Goal: Task Accomplishment & Management: Complete application form

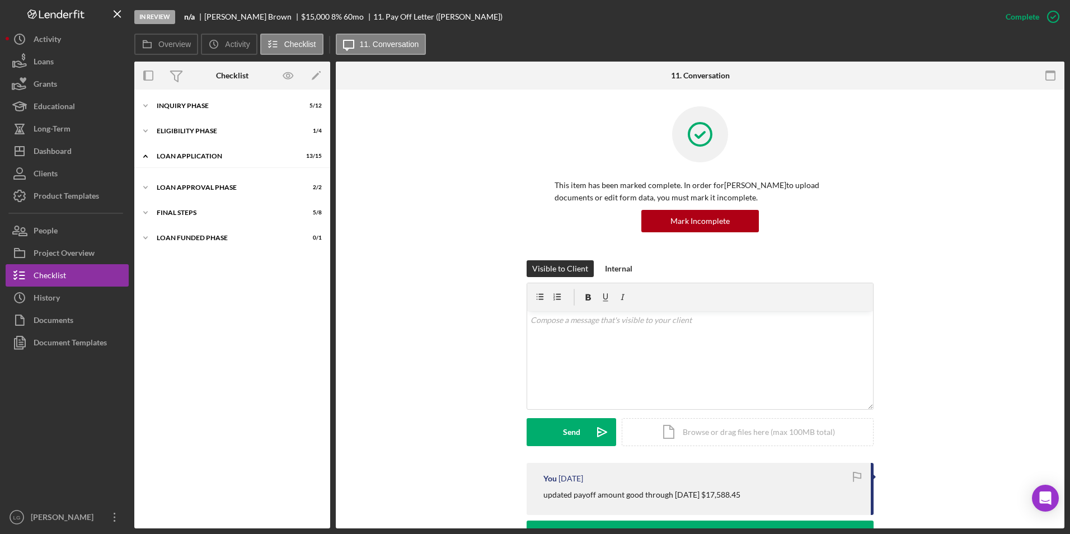
scroll to position [50, 0]
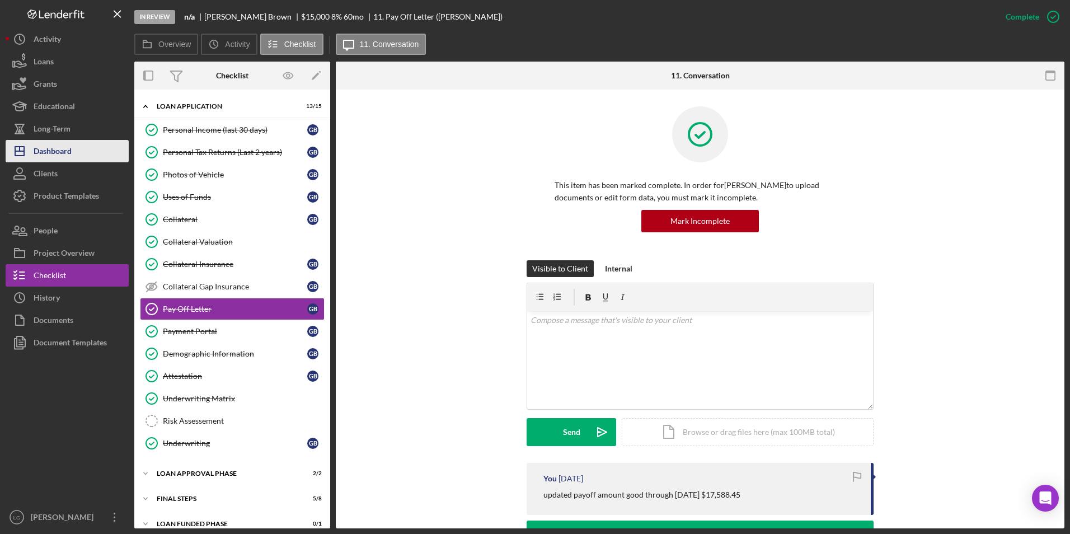
click at [90, 154] on button "Icon/Dashboard Dashboard" at bounding box center [67, 151] width 123 height 22
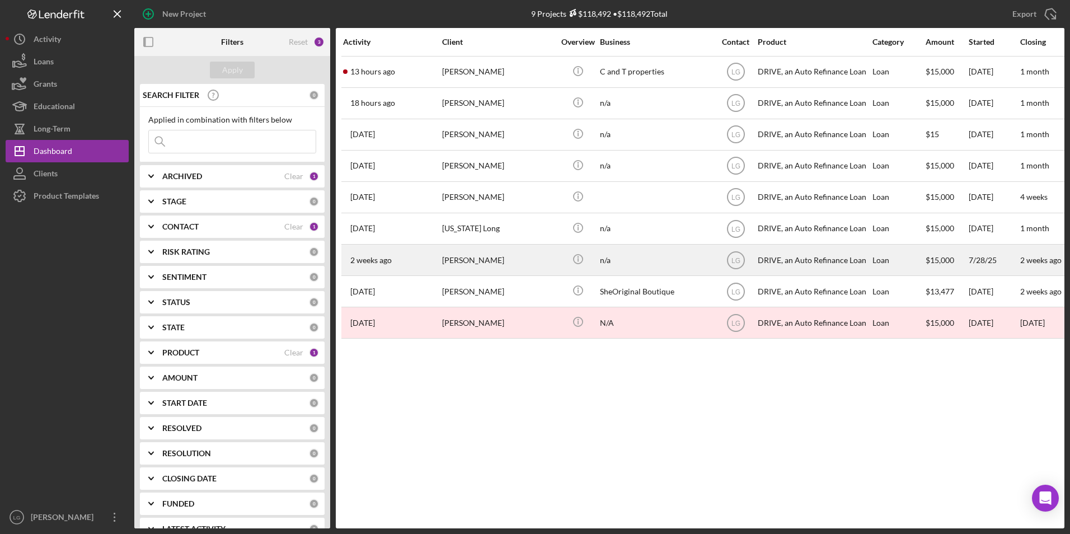
click at [462, 268] on div "Glenda Brown" at bounding box center [498, 260] width 112 height 30
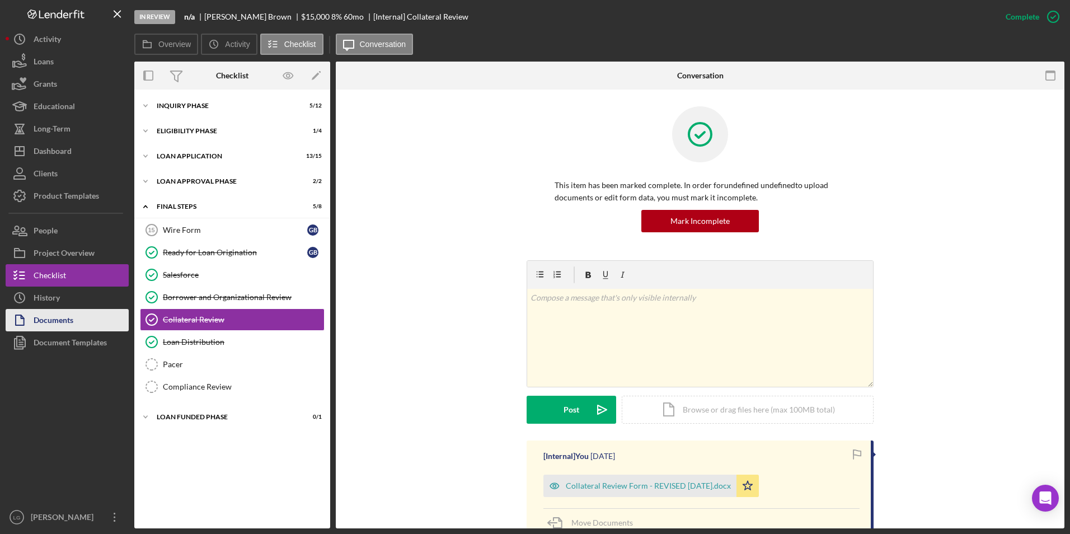
click at [78, 326] on button "Documents" at bounding box center [67, 320] width 123 height 22
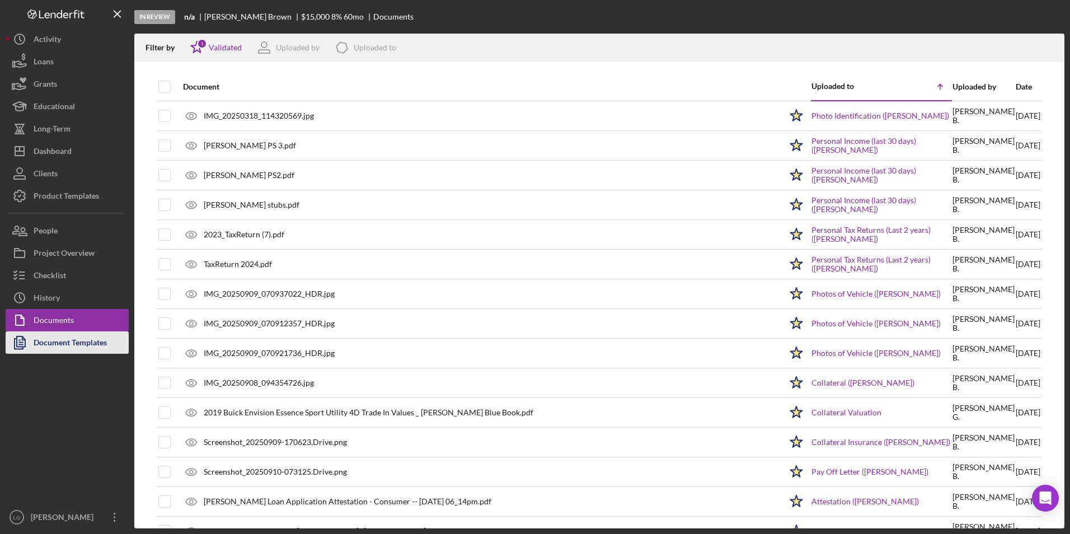
click at [78, 346] on div "Document Templates" at bounding box center [70, 343] width 73 height 25
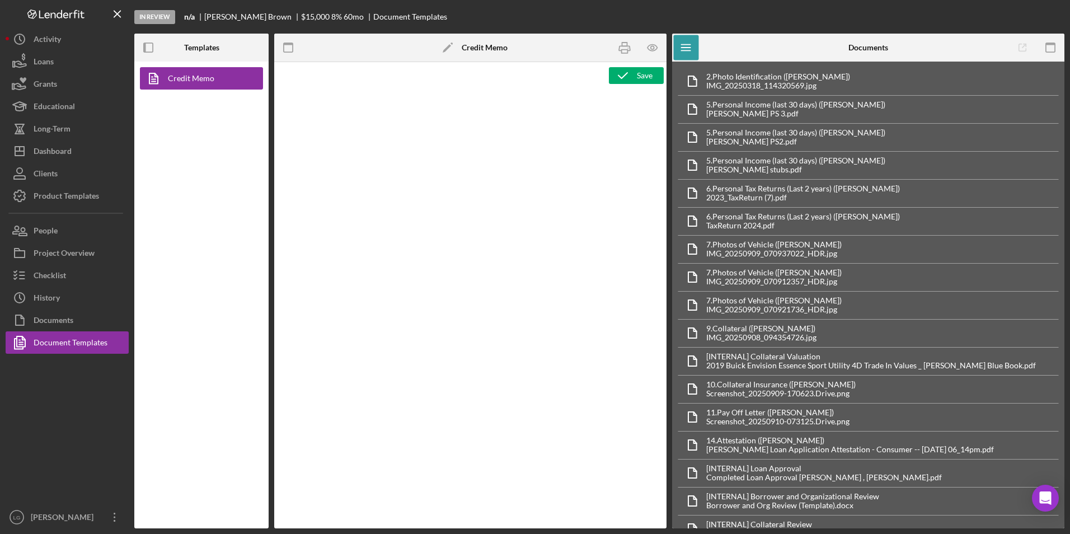
type textarea "<h1>DRIVE Loan Risk Assessment</h1> <p>Loan Officer: &nbsp;<span id="Lender_Con…"
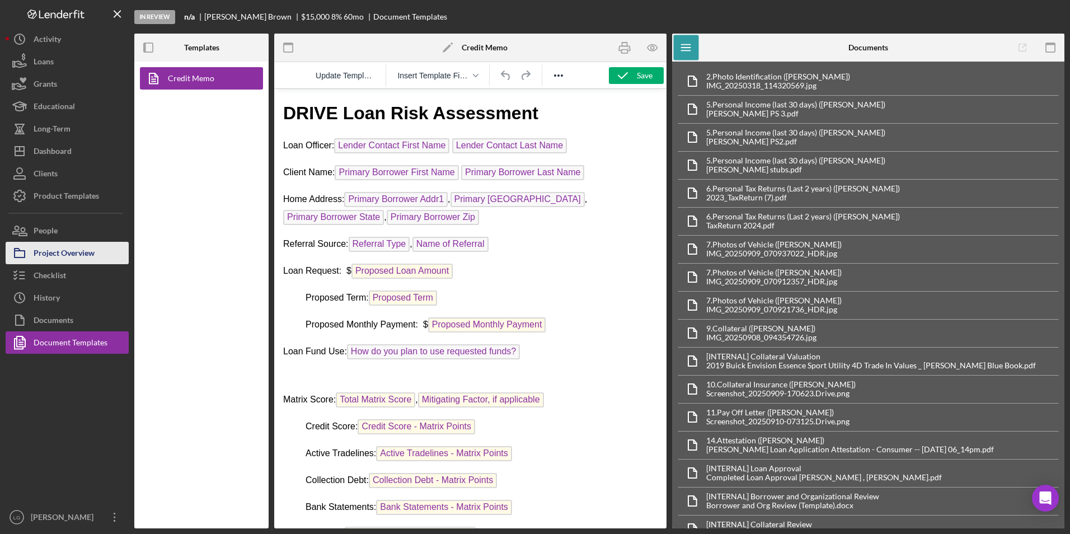
click at [60, 255] on div "Project Overview" at bounding box center [64, 254] width 61 height 25
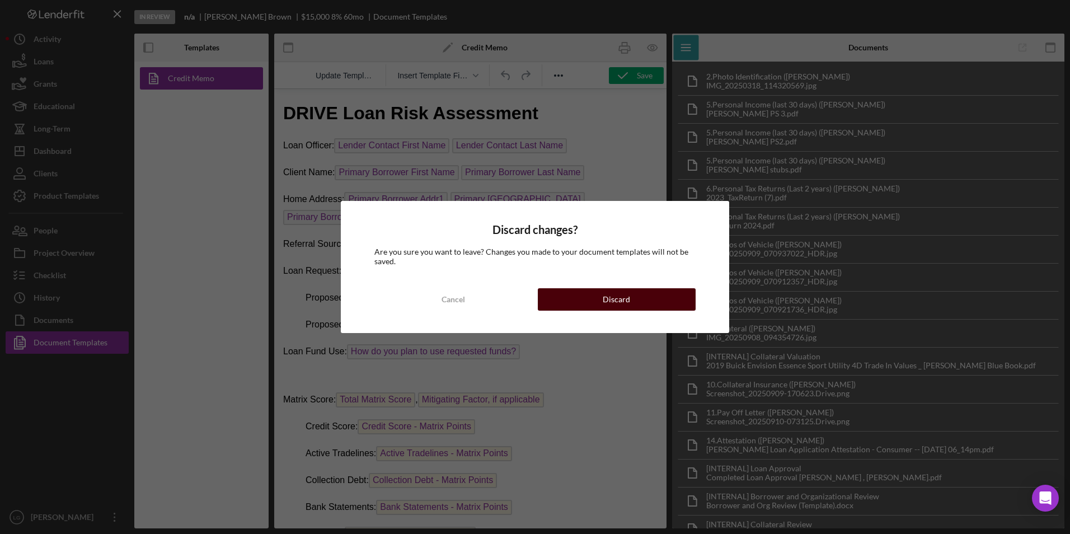
click at [592, 292] on button "Discard" at bounding box center [617, 299] width 158 height 22
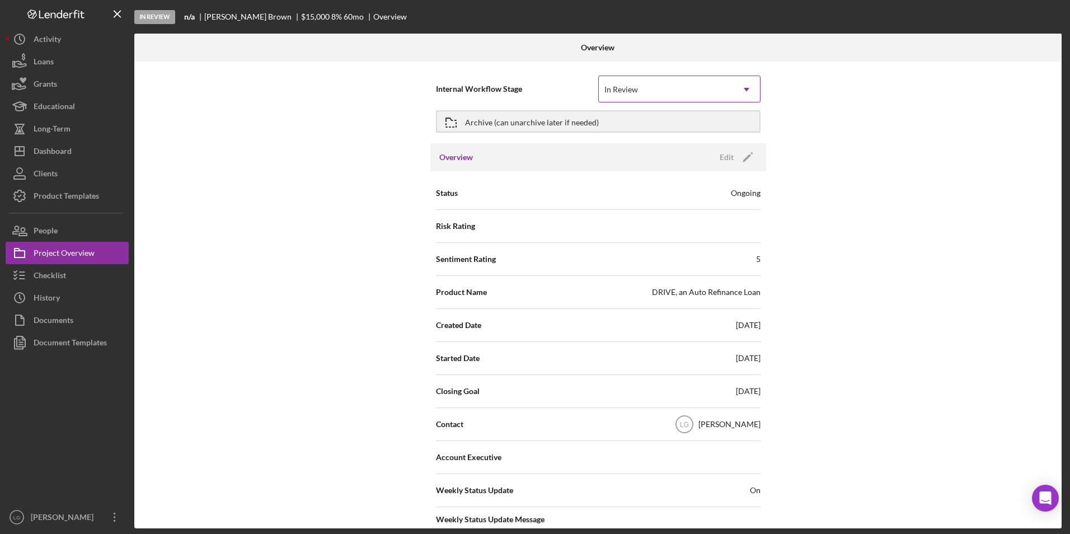
click at [693, 96] on div "In Review" at bounding box center [666, 90] width 134 height 26
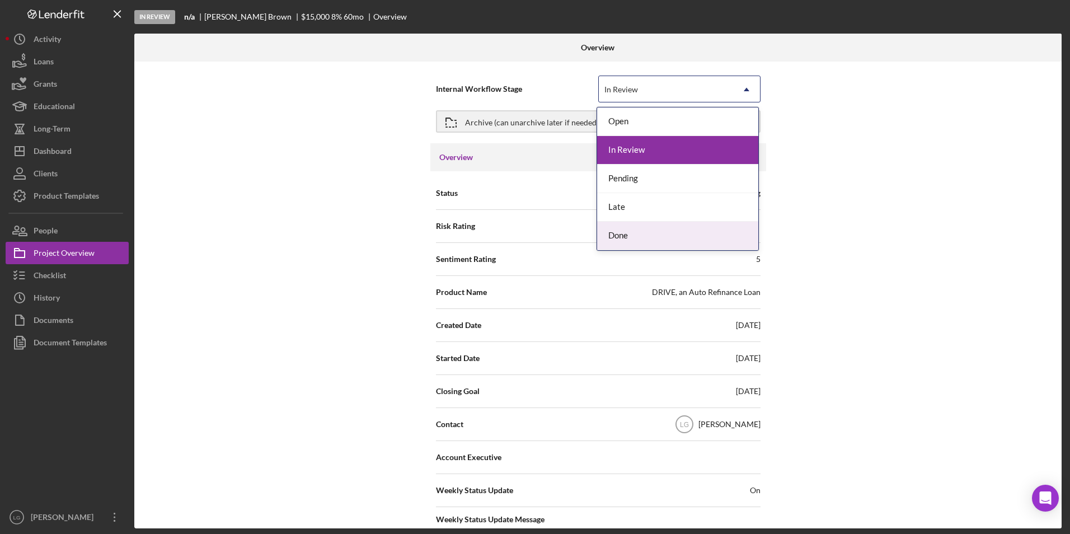
click at [653, 239] on div "Done" at bounding box center [677, 236] width 161 height 29
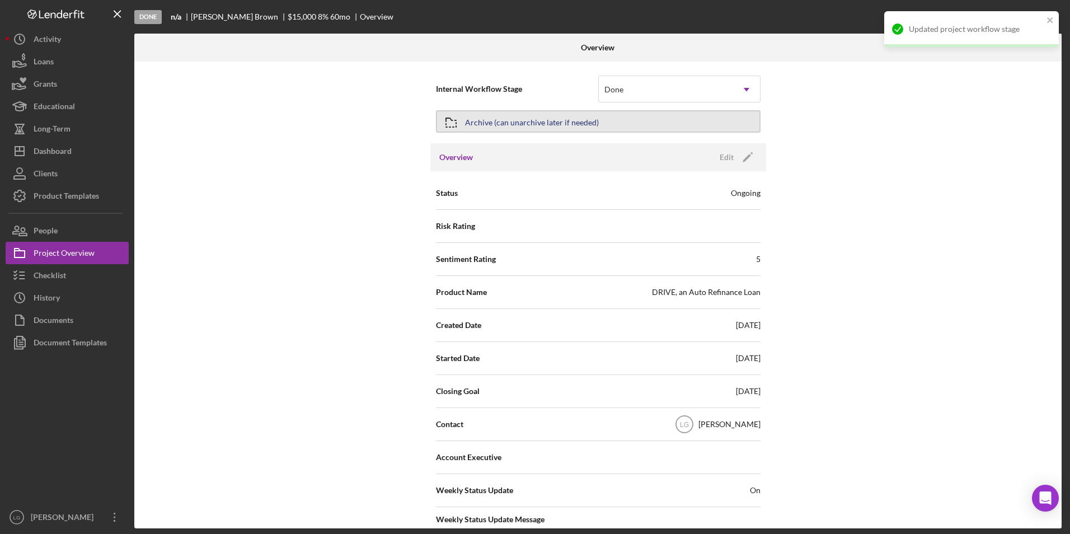
click at [609, 127] on button "Archive (can unarchive later if needed)" at bounding box center [598, 121] width 324 height 22
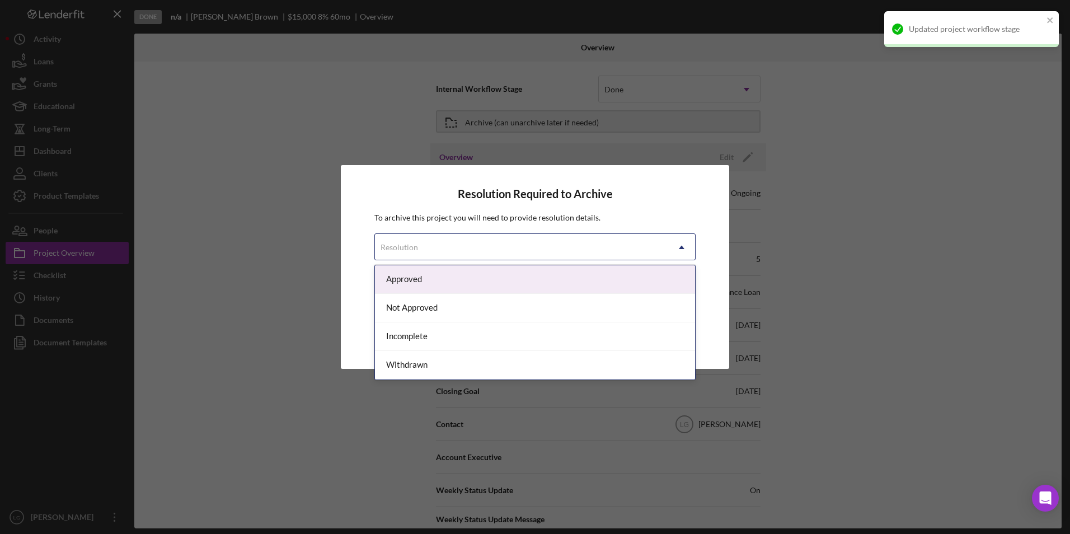
click at [510, 247] on div "Resolution" at bounding box center [521, 247] width 293 height 26
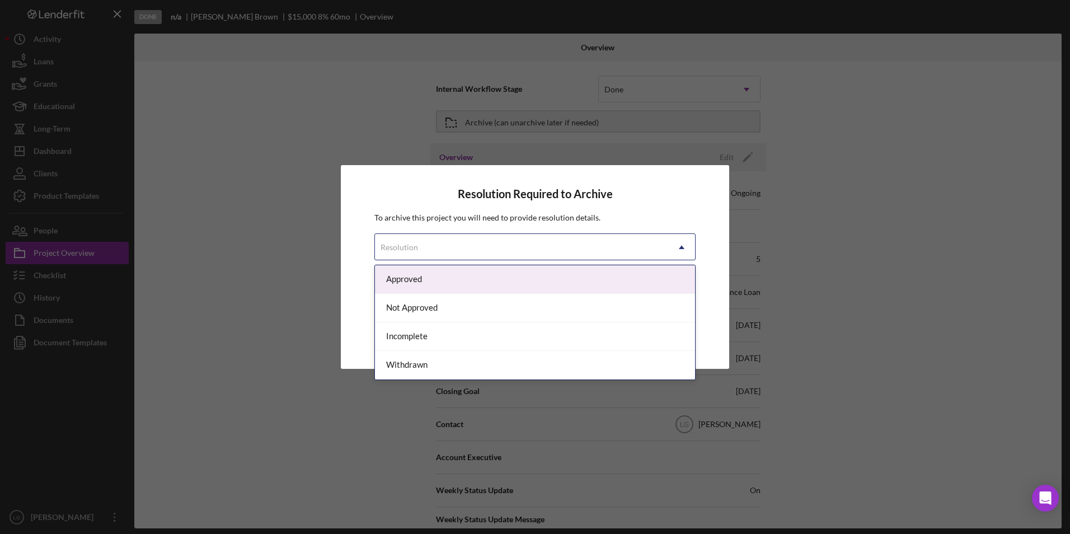
drag, startPoint x: 468, startPoint y: 280, endPoint x: 479, endPoint y: 277, distance: 11.1
click at [469, 280] on div "Approved" at bounding box center [535, 279] width 320 height 29
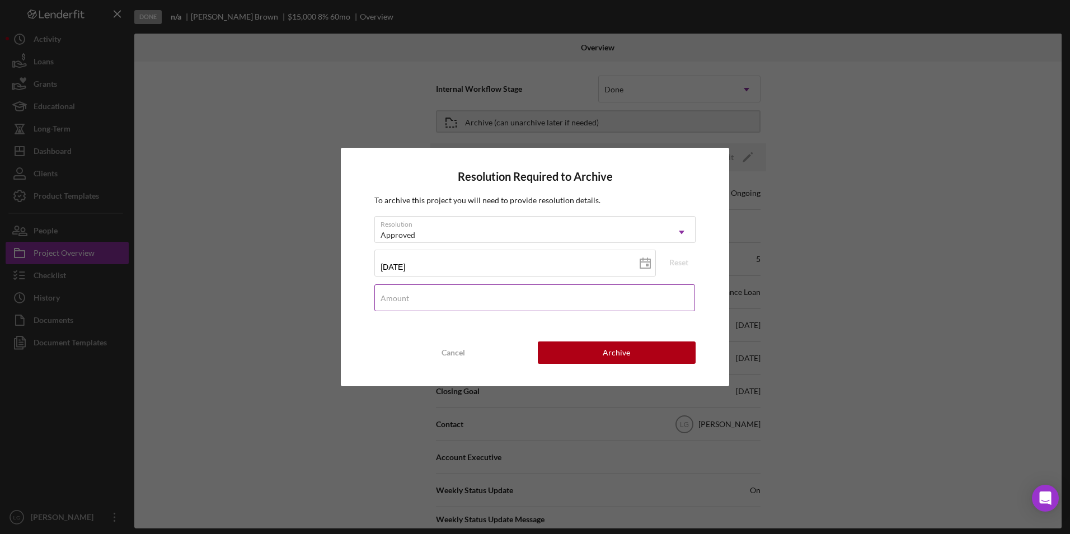
click at [468, 307] on input "Amount" at bounding box center [534, 297] width 321 height 27
type input "$15,000"
drag, startPoint x: 464, startPoint y: 299, endPoint x: 571, endPoint y: 352, distance: 119.6
click at [465, 301] on input "$15,000" at bounding box center [534, 297] width 321 height 27
click at [615, 344] on div "Archive" at bounding box center [616, 352] width 27 height 22
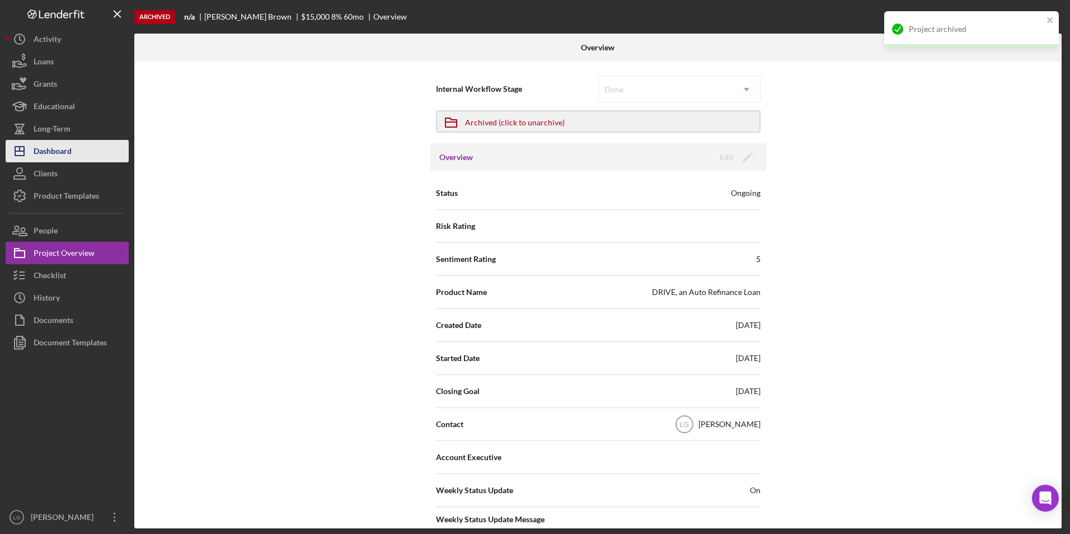
click at [51, 152] on div "Dashboard" at bounding box center [53, 152] width 38 height 25
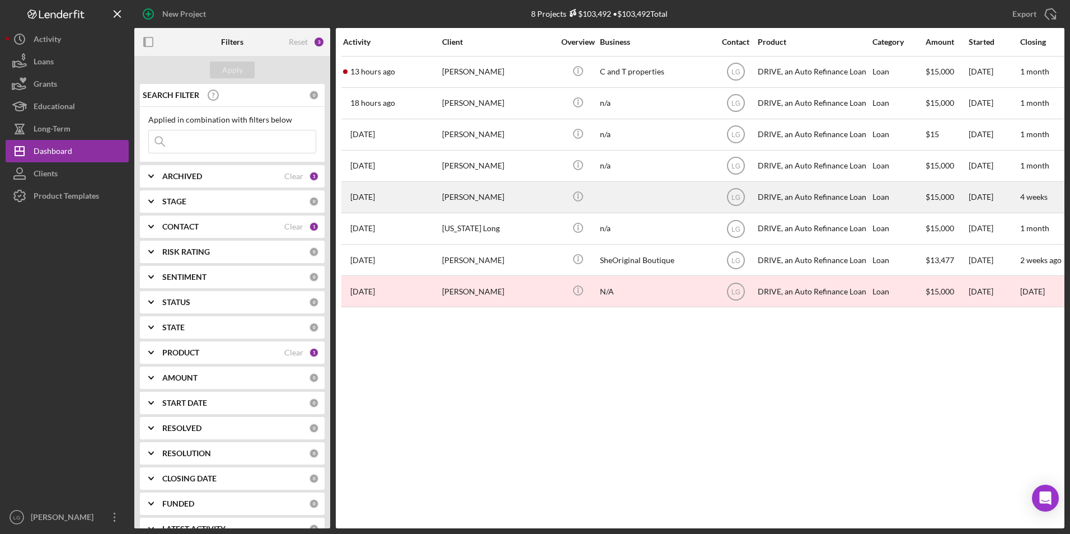
click at [449, 186] on div "Tammy Braden" at bounding box center [498, 197] width 112 height 30
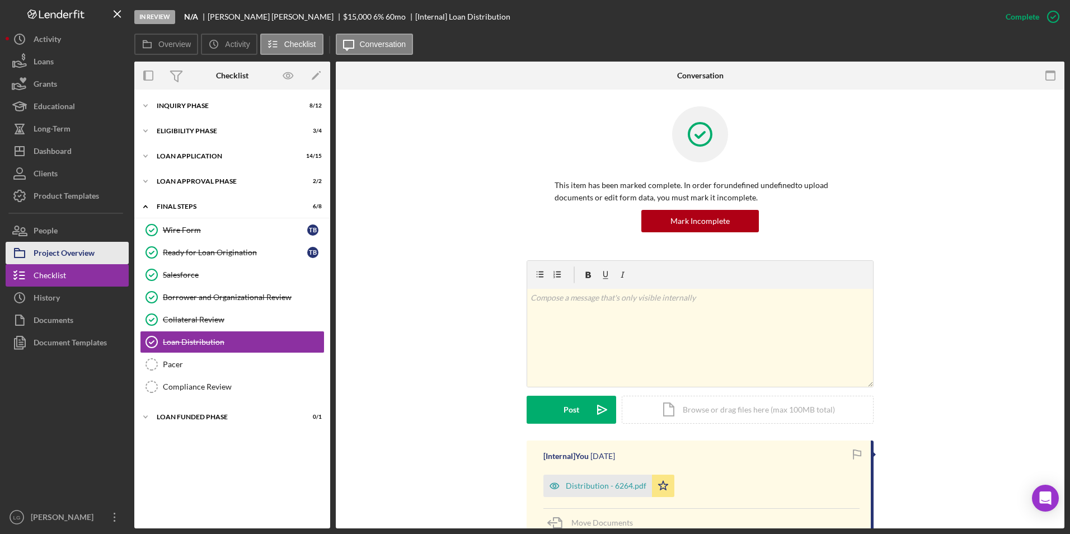
click at [77, 258] on div "Project Overview" at bounding box center [64, 254] width 61 height 25
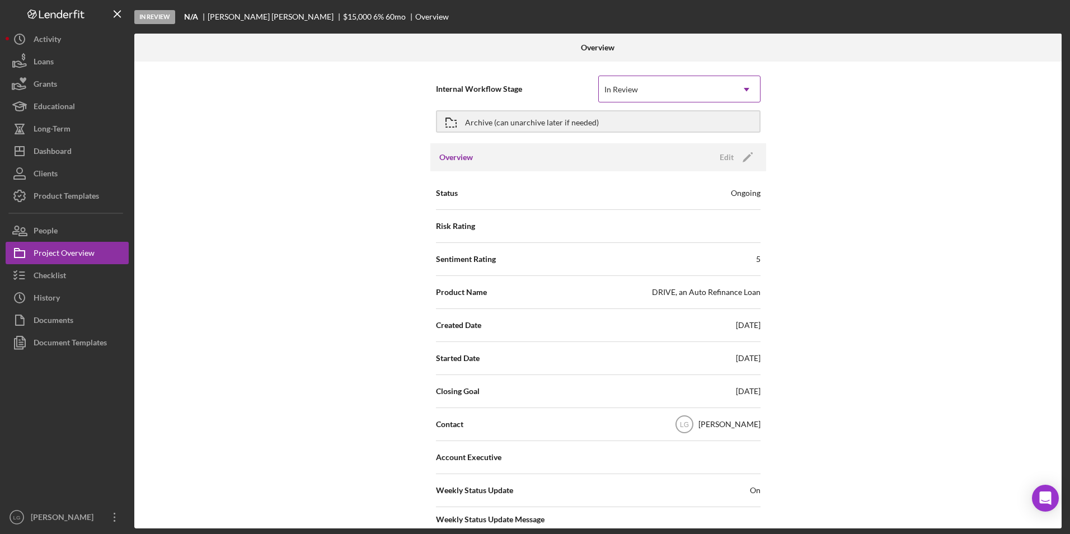
click at [683, 94] on div "In Review" at bounding box center [666, 90] width 134 height 26
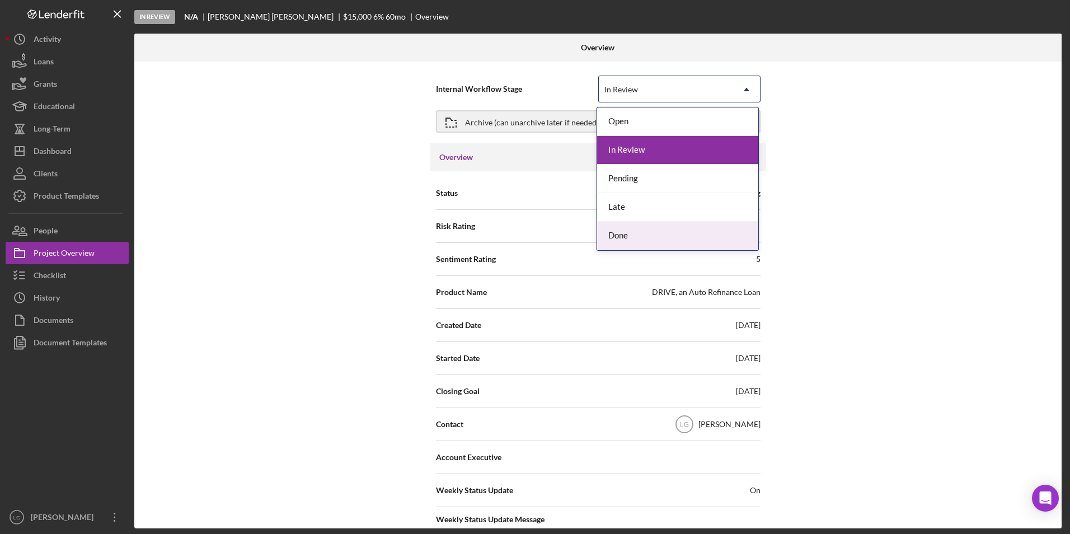
click at [636, 234] on div "Done" at bounding box center [677, 236] width 161 height 29
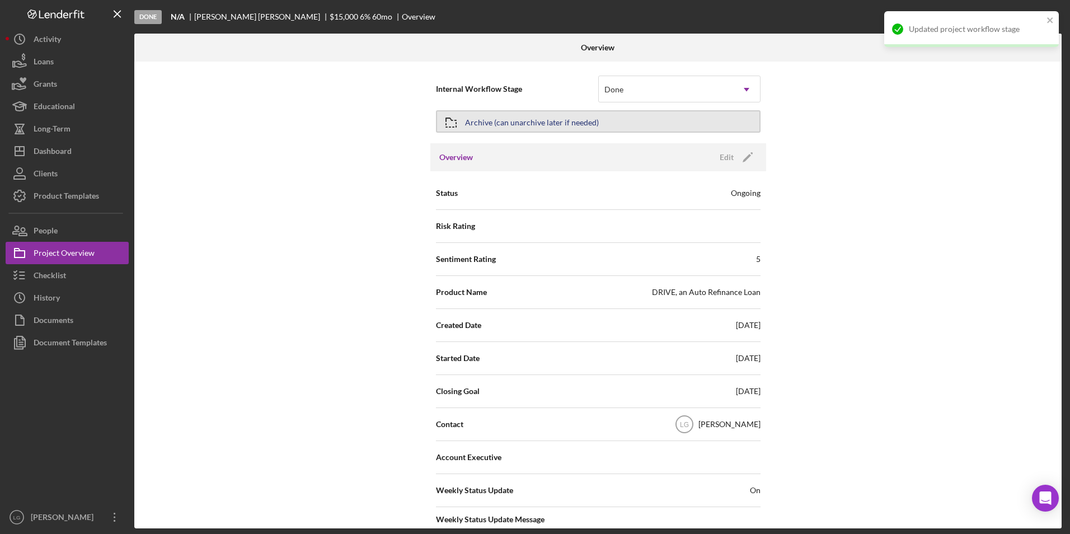
click at [577, 121] on div "Archive (can unarchive later if needed)" at bounding box center [532, 121] width 134 height 20
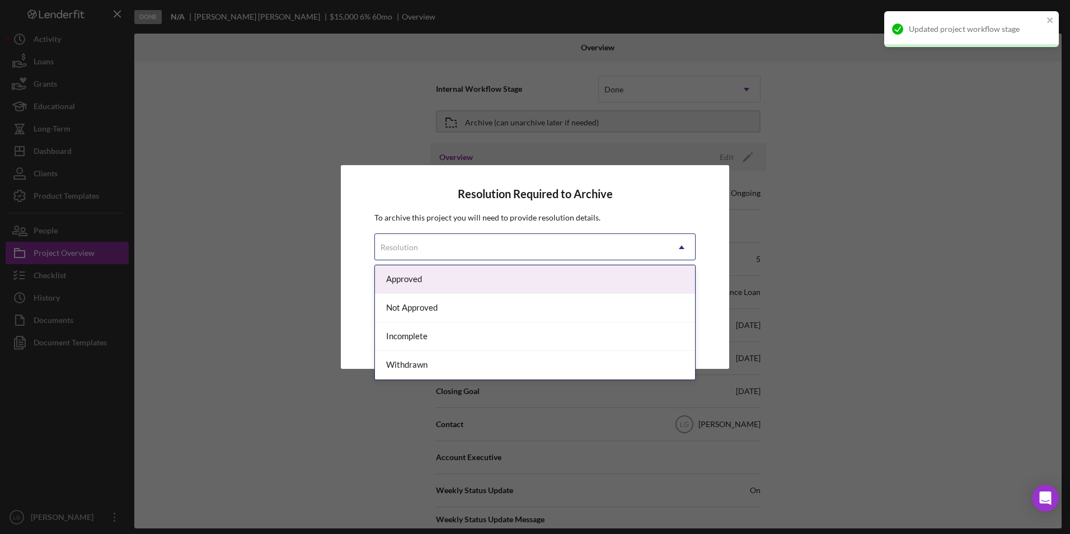
click at [513, 241] on div "Resolution" at bounding box center [521, 247] width 293 height 26
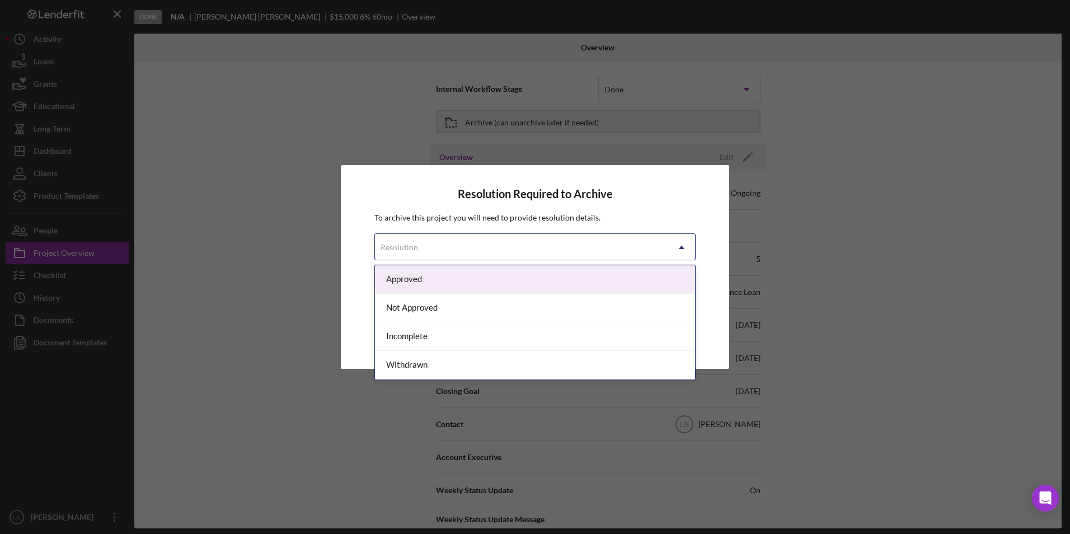
click at [445, 285] on div "Approved" at bounding box center [535, 279] width 320 height 29
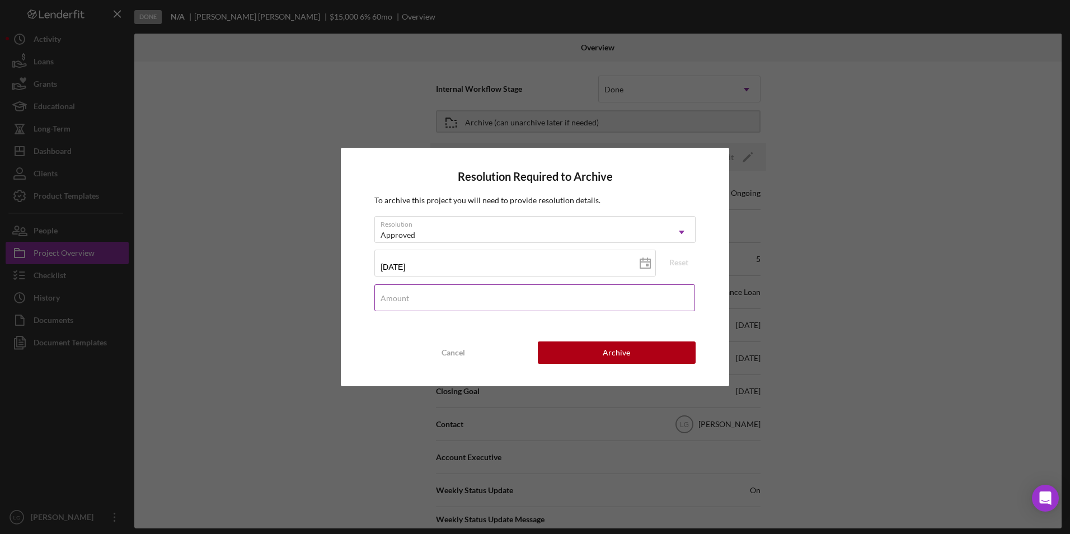
click at [537, 295] on div "Amount" at bounding box center [534, 298] width 321 height 28
type input "$15,000"
click at [655, 355] on button "Archive" at bounding box center [617, 352] width 158 height 22
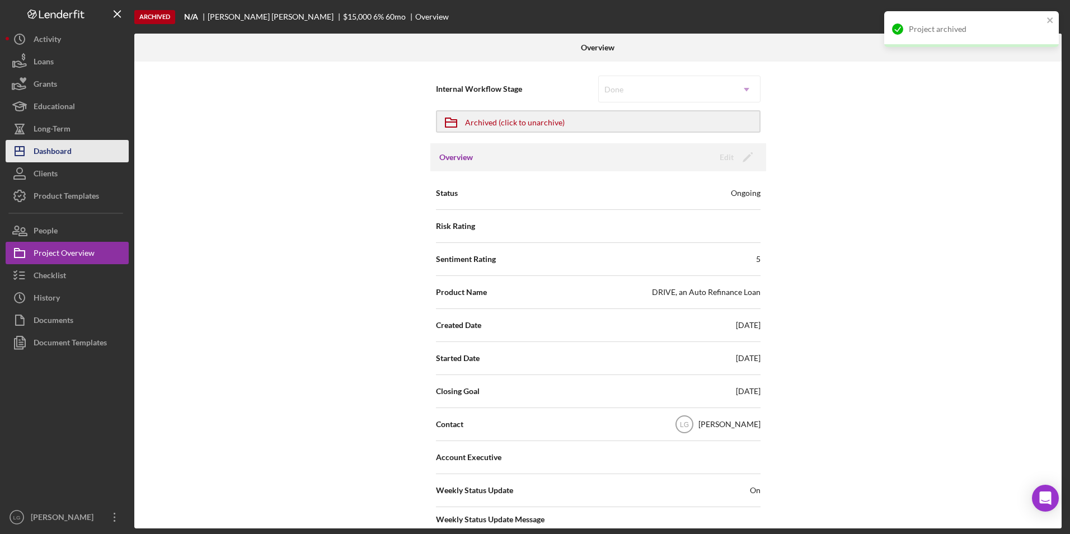
click at [57, 157] on div "Dashboard" at bounding box center [53, 152] width 38 height 25
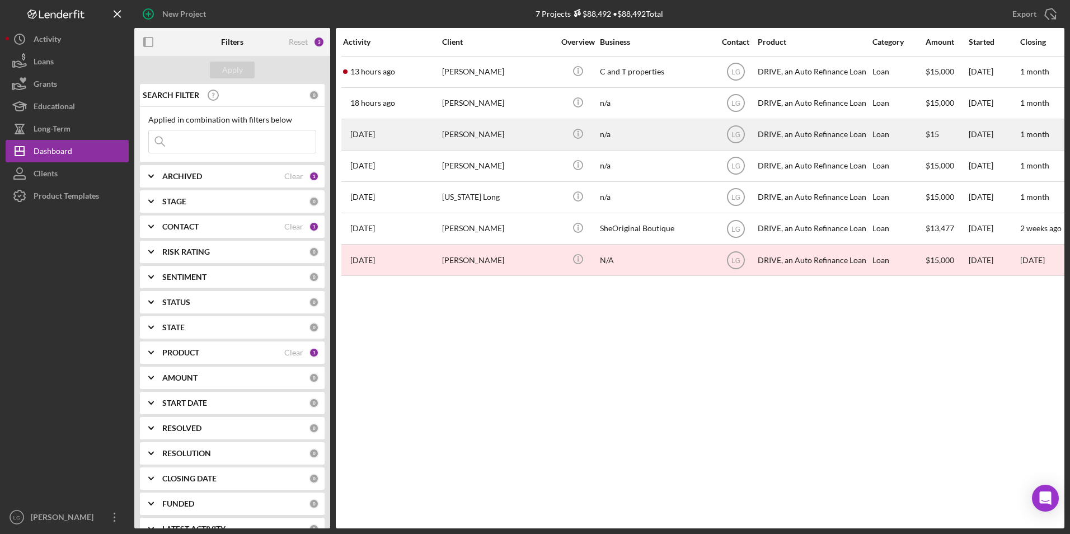
click at [466, 129] on div "[PERSON_NAME]" at bounding box center [498, 135] width 112 height 30
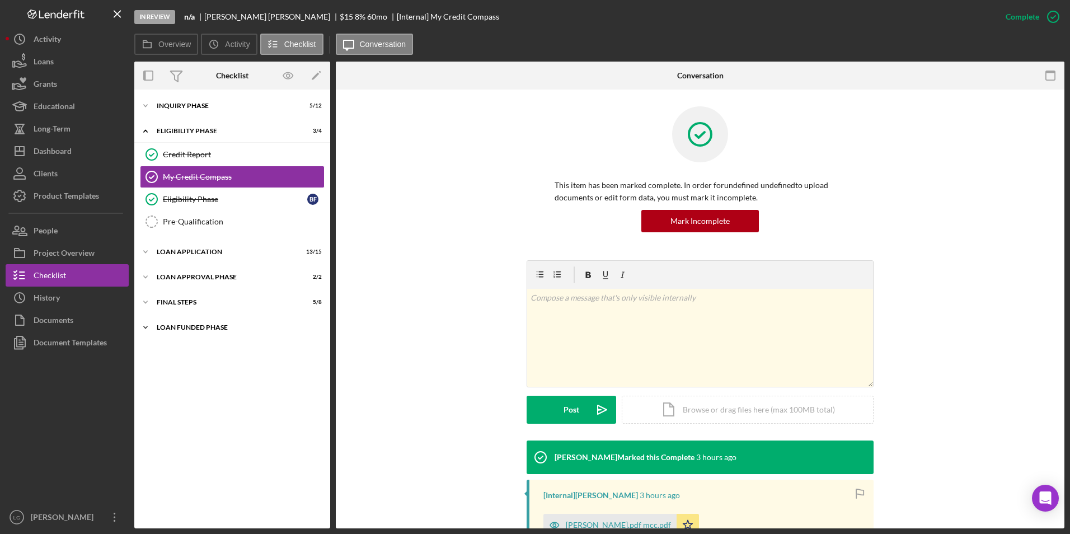
drag, startPoint x: 177, startPoint y: 324, endPoint x: 178, endPoint y: 304, distance: 19.6
click at [178, 322] on div "Icon/Expander Loan Funded Phase 0 / 1" at bounding box center [232, 327] width 196 height 22
drag, startPoint x: 178, startPoint y: 300, endPoint x: 182, endPoint y: 270, distance: 30.5
click at [178, 299] on div "FINAL STEPS" at bounding box center [225, 302] width 137 height 7
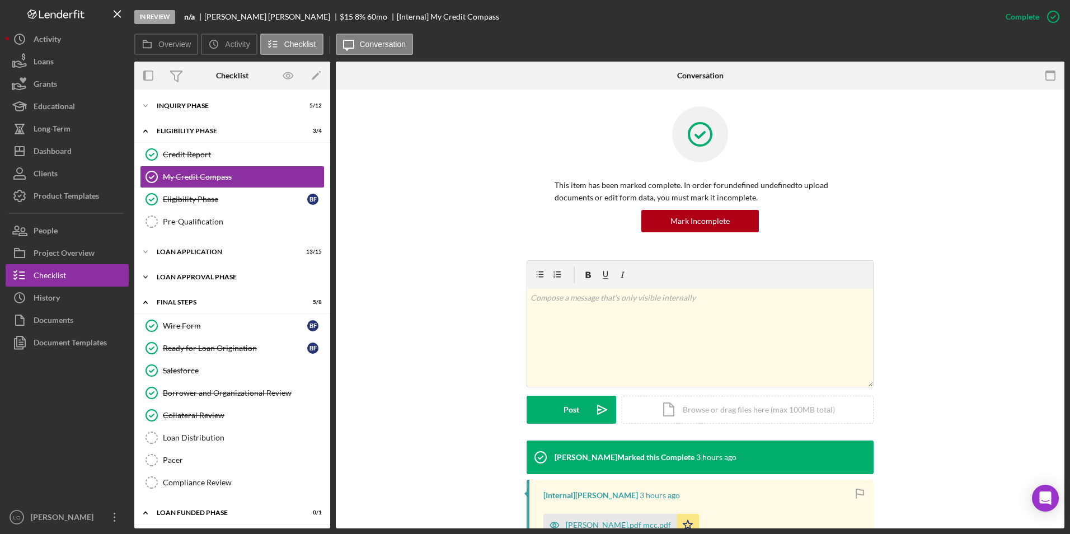
click at [183, 269] on div "Icon/Expander Loan Approval Phase 2 / 2" at bounding box center [232, 277] width 196 height 22
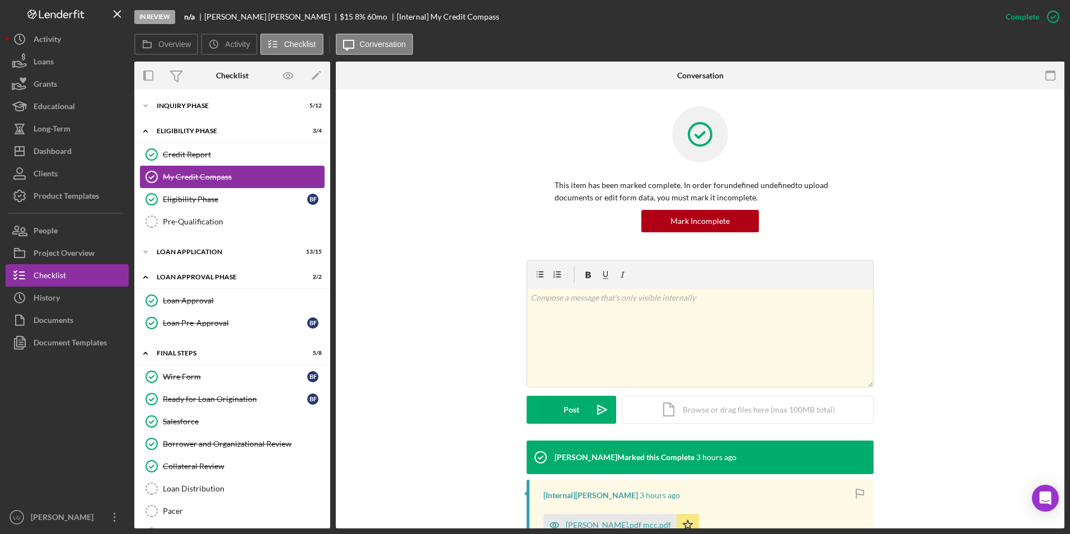
drag, startPoint x: 185, startPoint y: 252, endPoint x: 186, endPoint y: 167, distance: 85.6
click at [187, 243] on div "Icon/Expander Loan Application 13 / 15" at bounding box center [232, 252] width 196 height 22
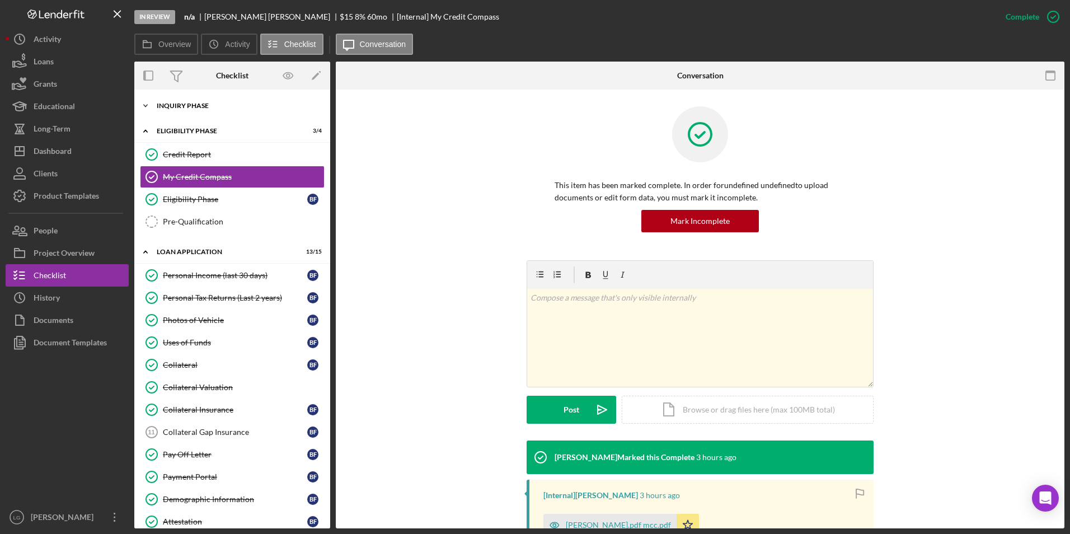
click at [186, 108] on div "Inquiry Phase" at bounding box center [236, 105] width 159 height 7
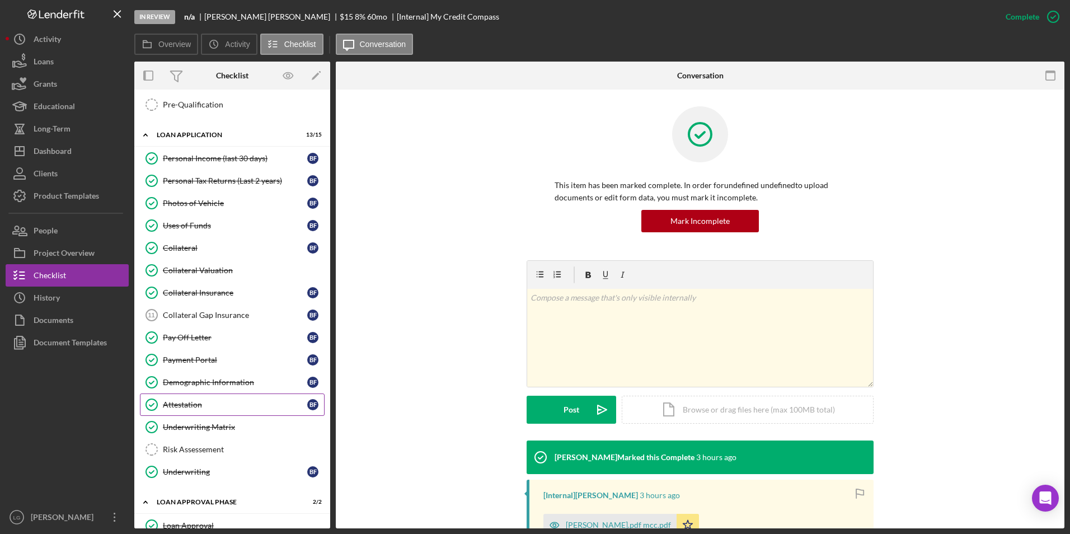
scroll to position [559, 0]
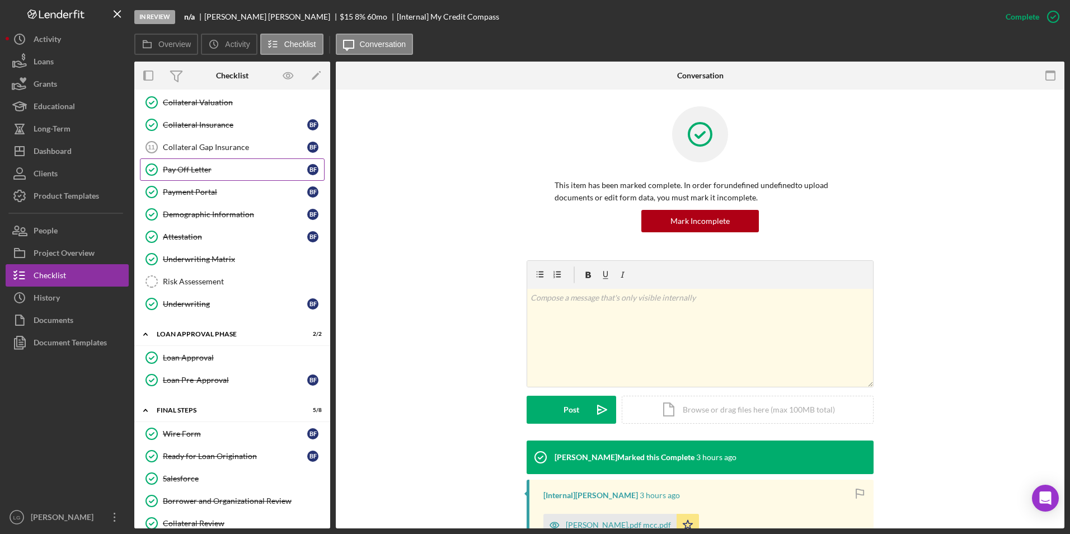
click at [198, 172] on div "Pay Off Letter" at bounding box center [235, 169] width 144 height 9
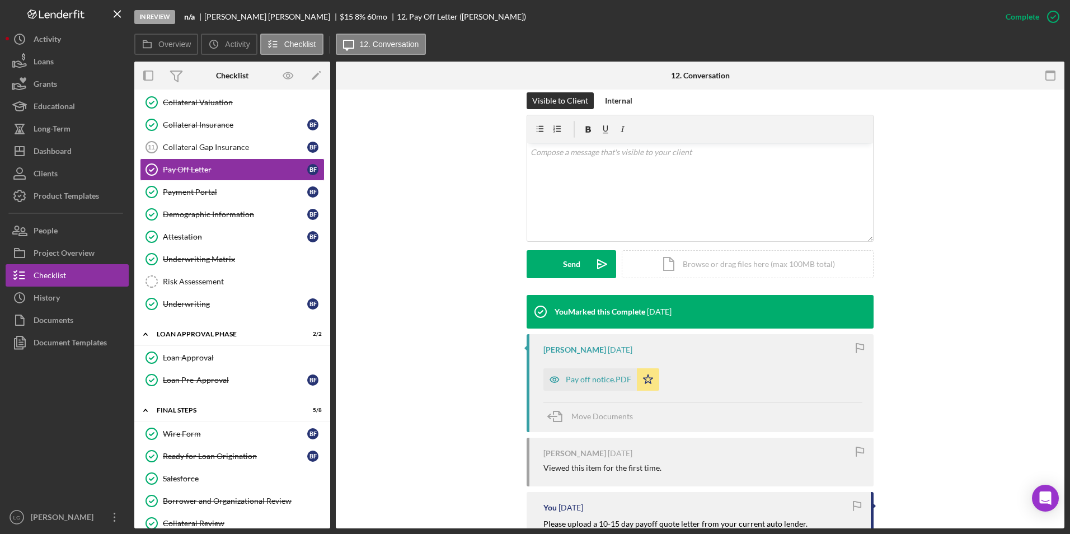
scroll to position [336, 0]
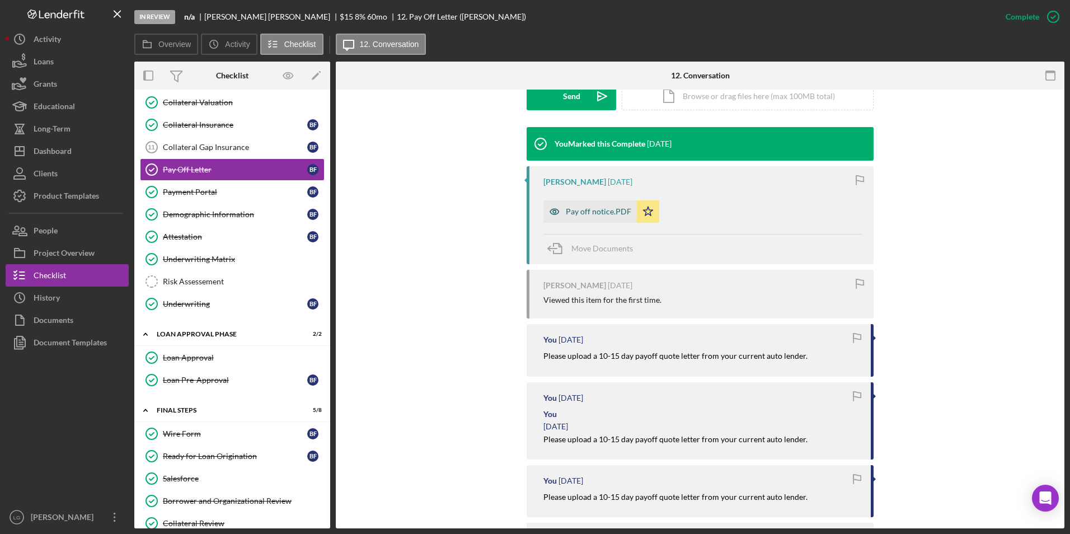
click at [591, 211] on div "Pay off notice.PDF" at bounding box center [598, 211] width 65 height 9
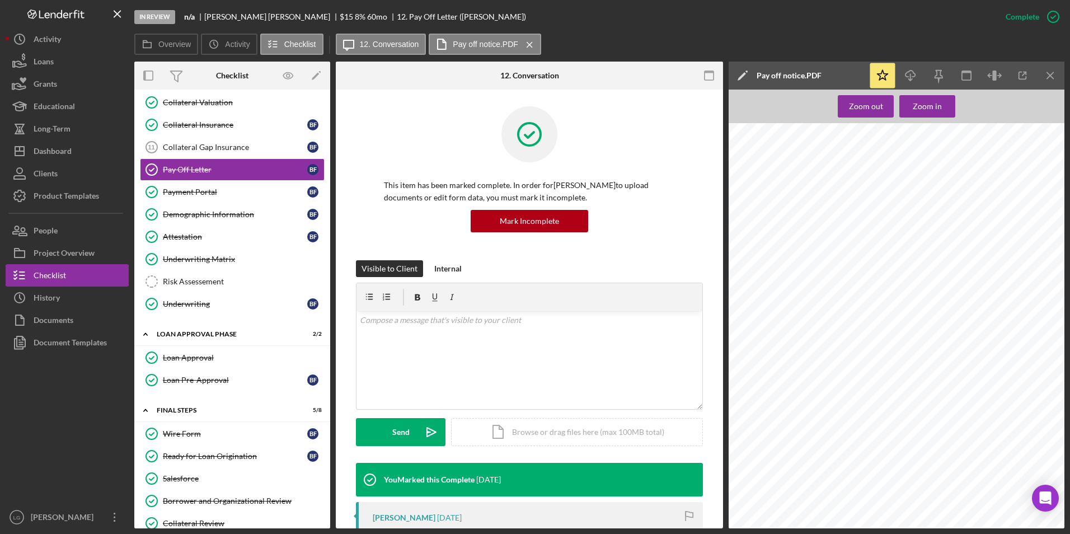
scroll to position [698, 0]
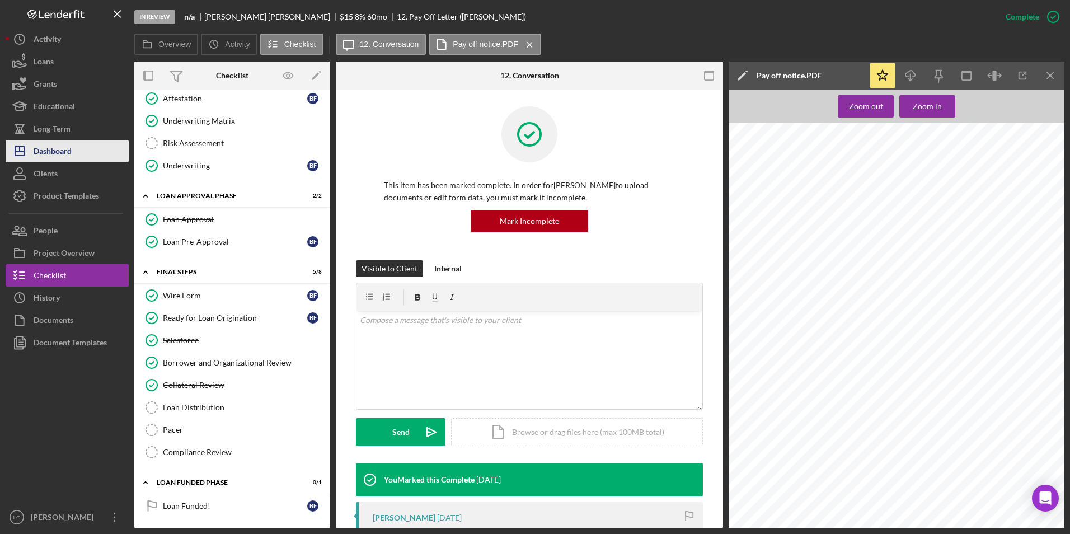
click at [53, 145] on div "Dashboard" at bounding box center [53, 152] width 38 height 25
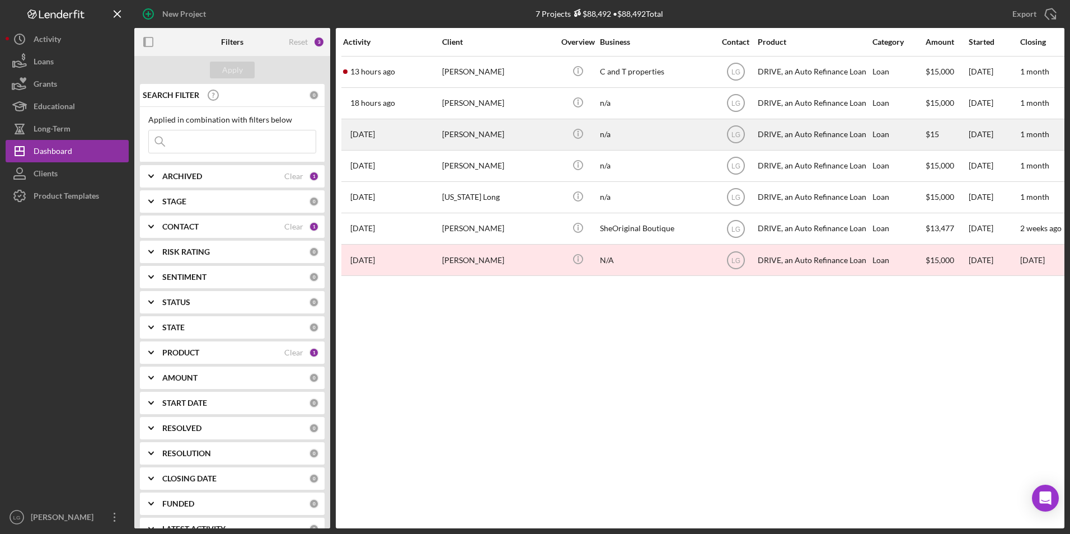
click at [470, 134] on div "[PERSON_NAME]" at bounding box center [498, 135] width 112 height 30
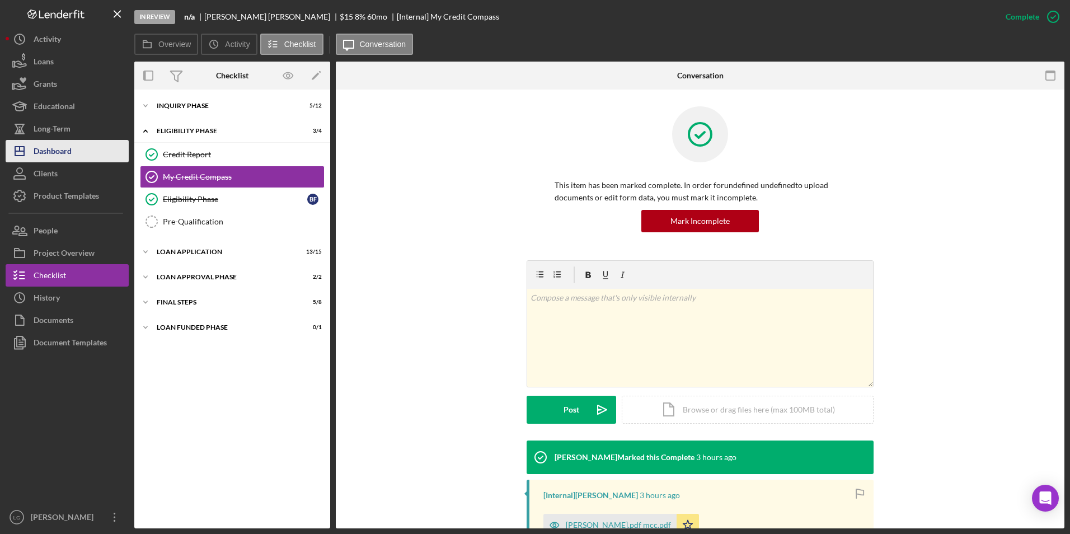
click at [63, 149] on div "Dashboard" at bounding box center [53, 152] width 38 height 25
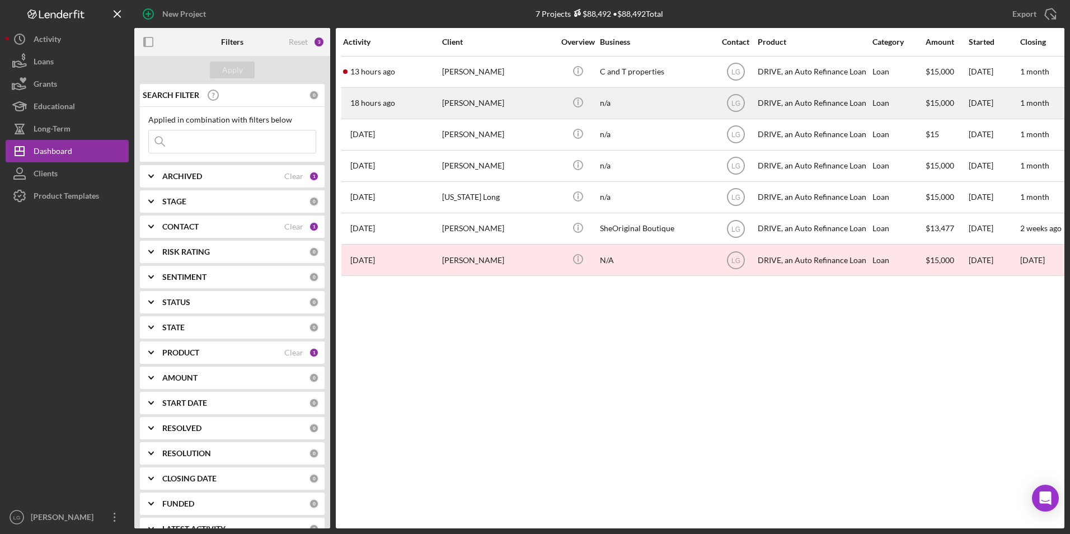
click at [488, 102] on div "Tyrina Goodwin" at bounding box center [498, 103] width 112 height 30
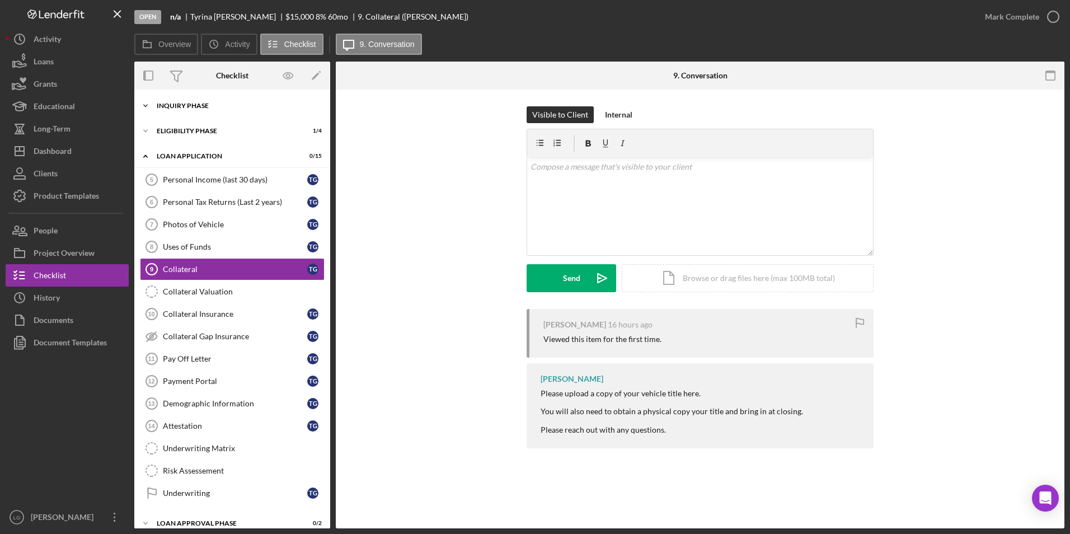
click at [196, 106] on div "Inquiry Phase" at bounding box center [236, 105] width 159 height 7
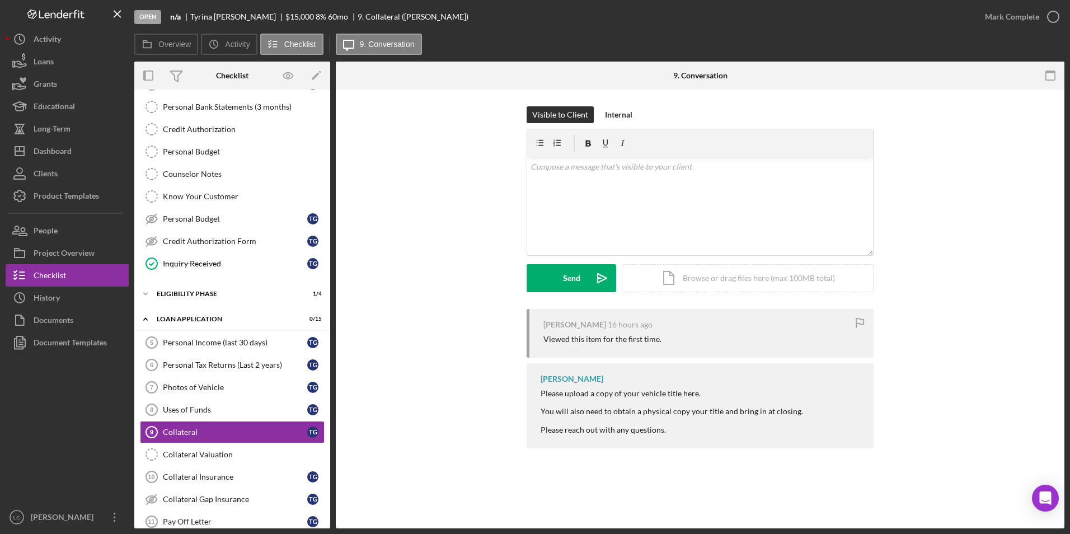
scroll to position [280, 0]
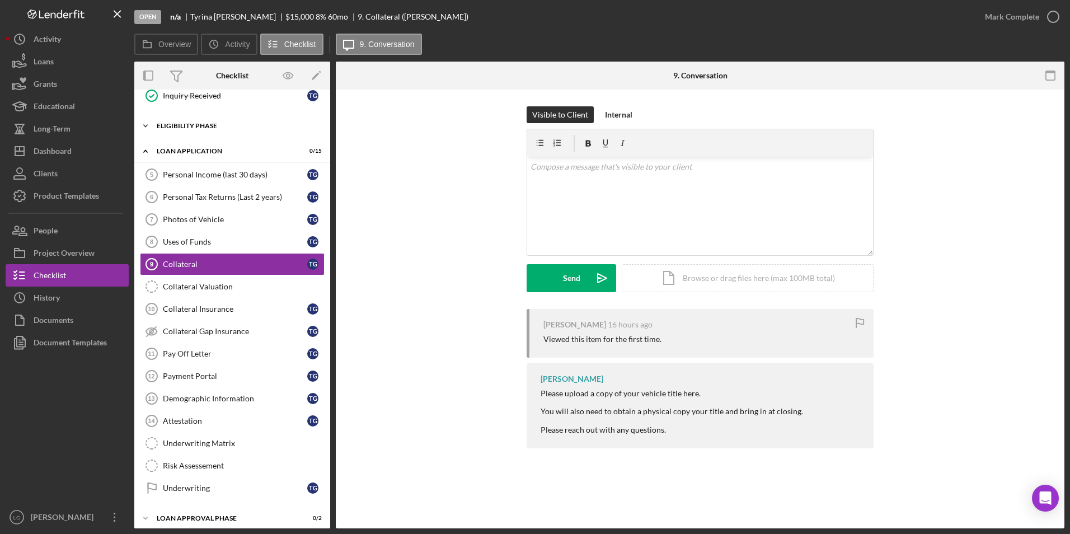
click at [199, 126] on div "Eligibility Phase" at bounding box center [236, 126] width 159 height 7
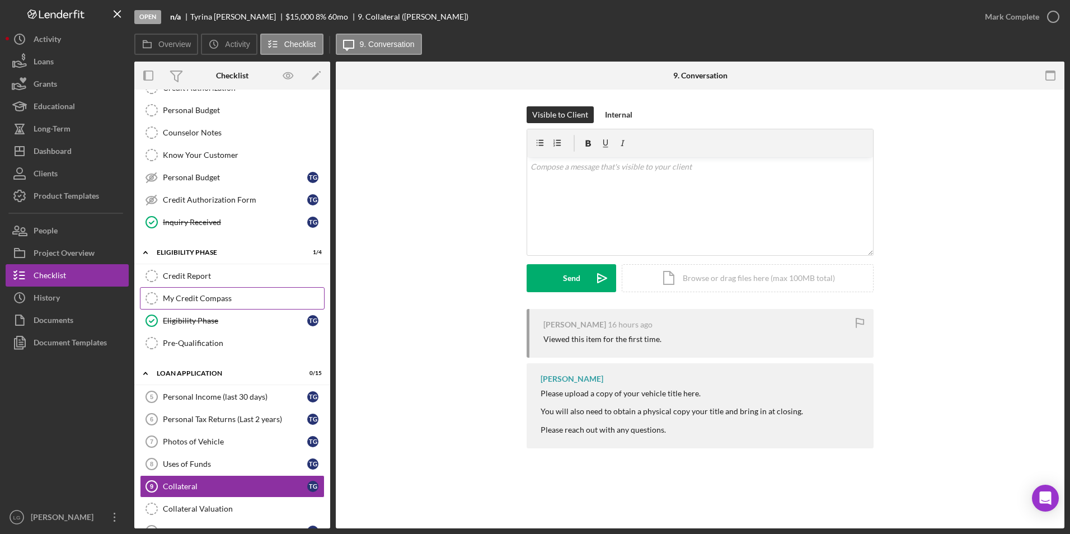
scroll to position [0, 0]
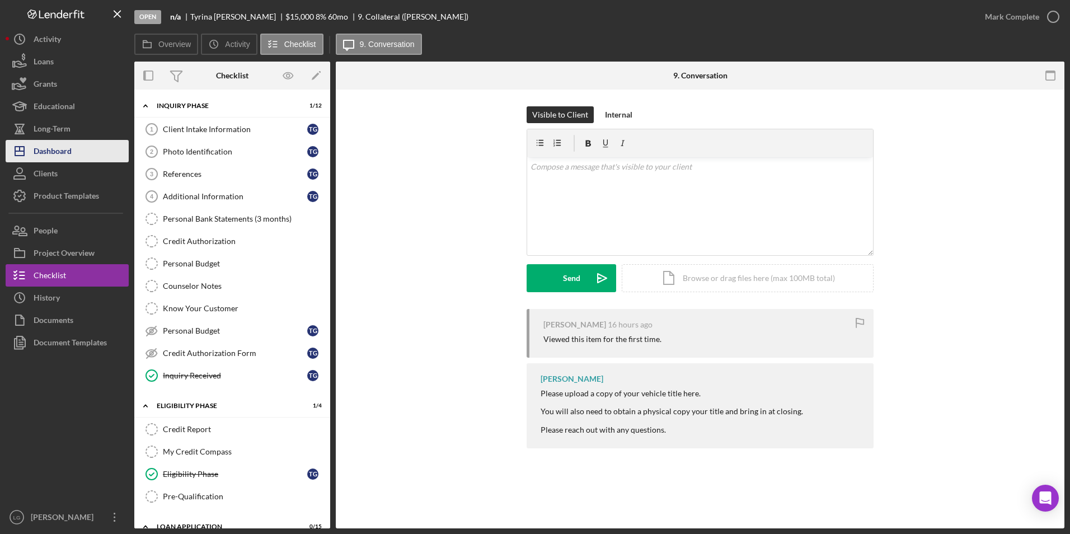
click at [51, 147] on div "Dashboard" at bounding box center [53, 152] width 38 height 25
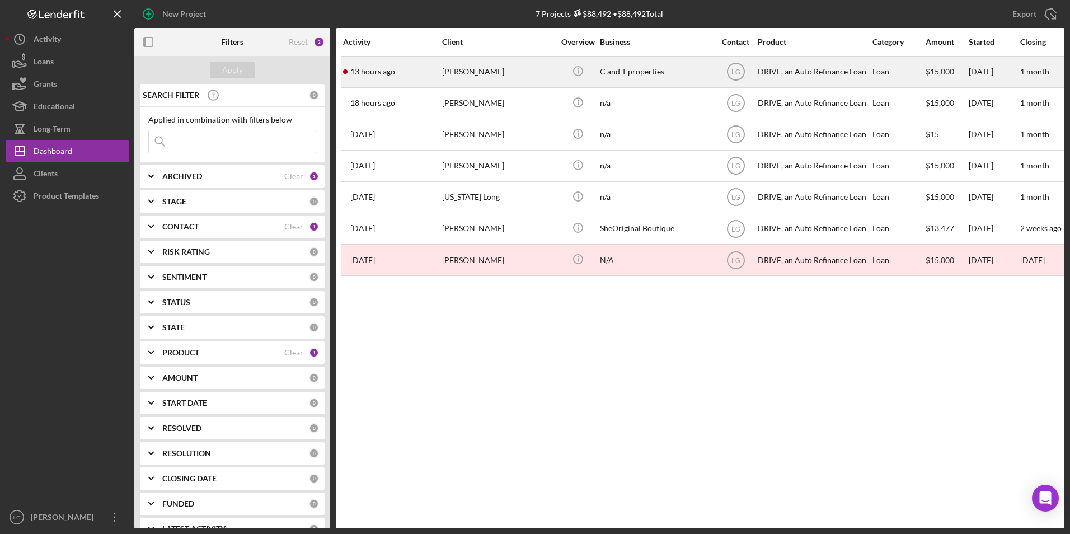
click at [496, 76] on div "Tawanda Carter" at bounding box center [498, 72] width 112 height 30
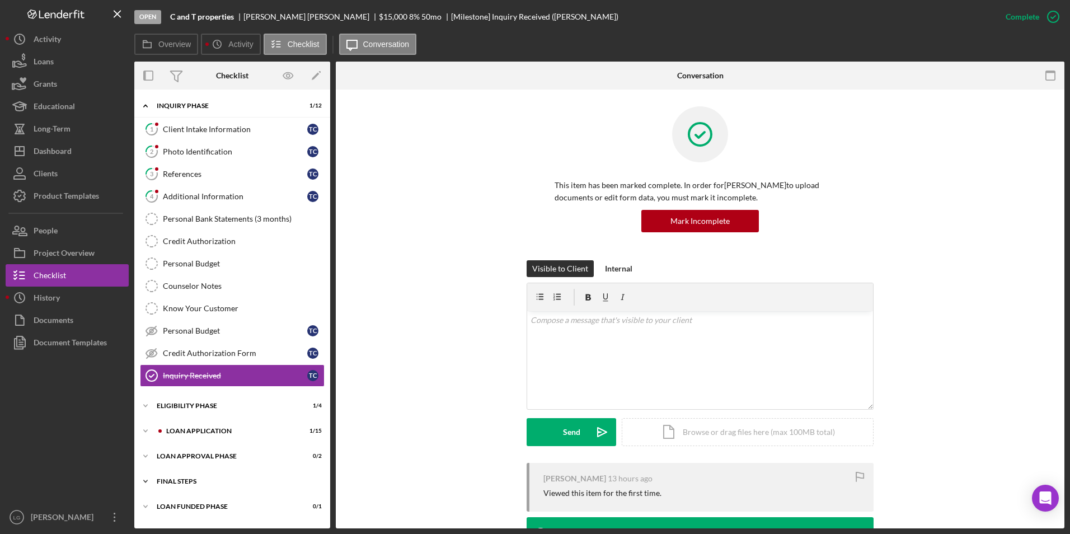
drag, startPoint x: 185, startPoint y: 506, endPoint x: 185, endPoint y: 482, distance: 24.6
click at [185, 504] on div "Loan Funded Phase" at bounding box center [225, 506] width 137 height 7
click at [184, 477] on div "Icon/Expander FINAL STEPS 0 / 8" at bounding box center [232, 481] width 196 height 22
drag, startPoint x: 184, startPoint y: 457, endPoint x: 187, endPoint y: 431, distance: 26.4
click at [184, 453] on div "Loan Approval Phase" at bounding box center [225, 456] width 137 height 7
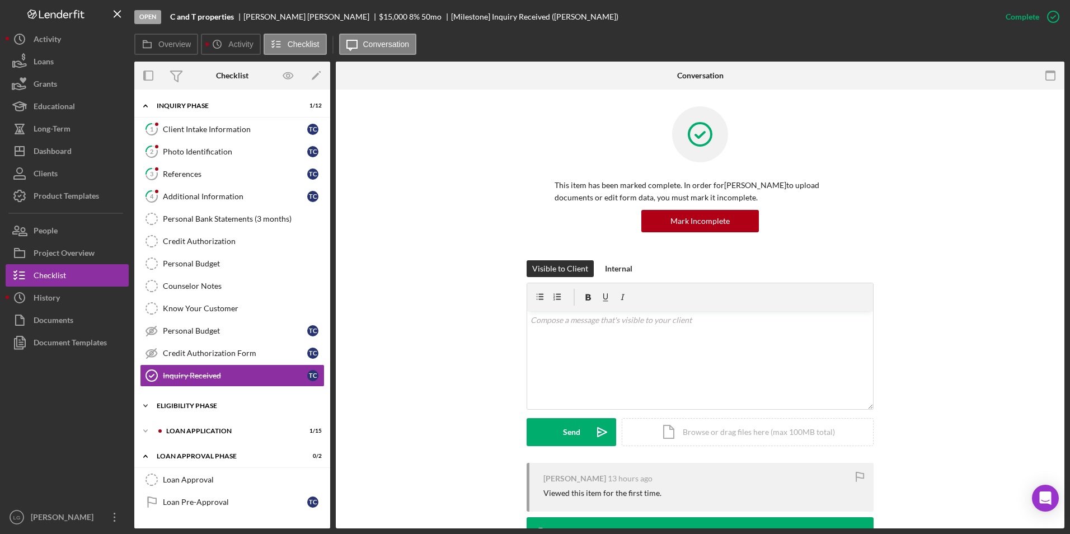
drag, startPoint x: 187, startPoint y: 431, endPoint x: 187, endPoint y: 408, distance: 22.9
click at [187, 426] on div "Icon/Expander Loan Application 1 / 15" at bounding box center [232, 431] width 196 height 22
click at [187, 404] on div "Eligibility Phase" at bounding box center [236, 405] width 159 height 7
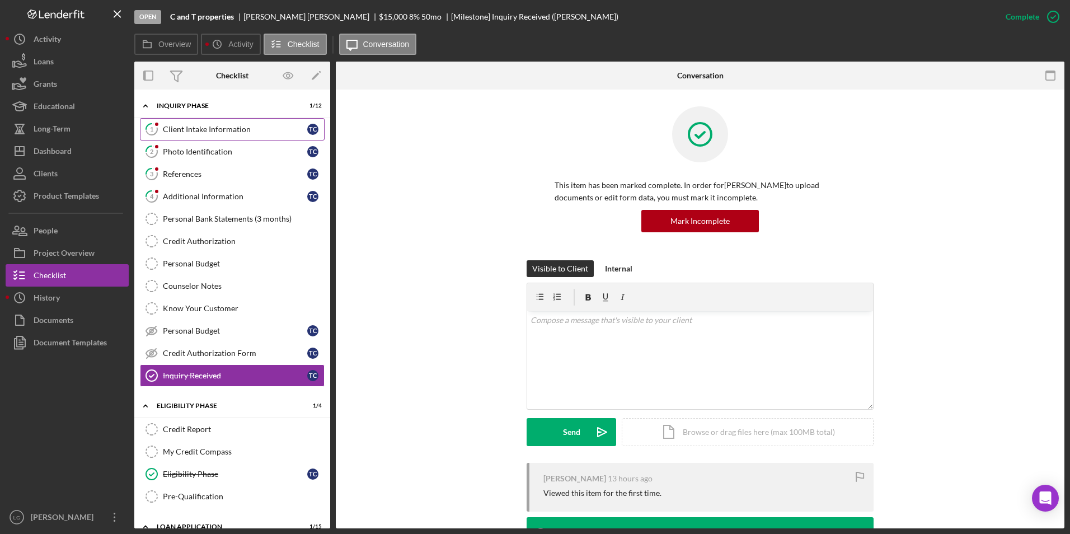
click at [227, 130] on div "Client Intake Information" at bounding box center [235, 129] width 144 height 9
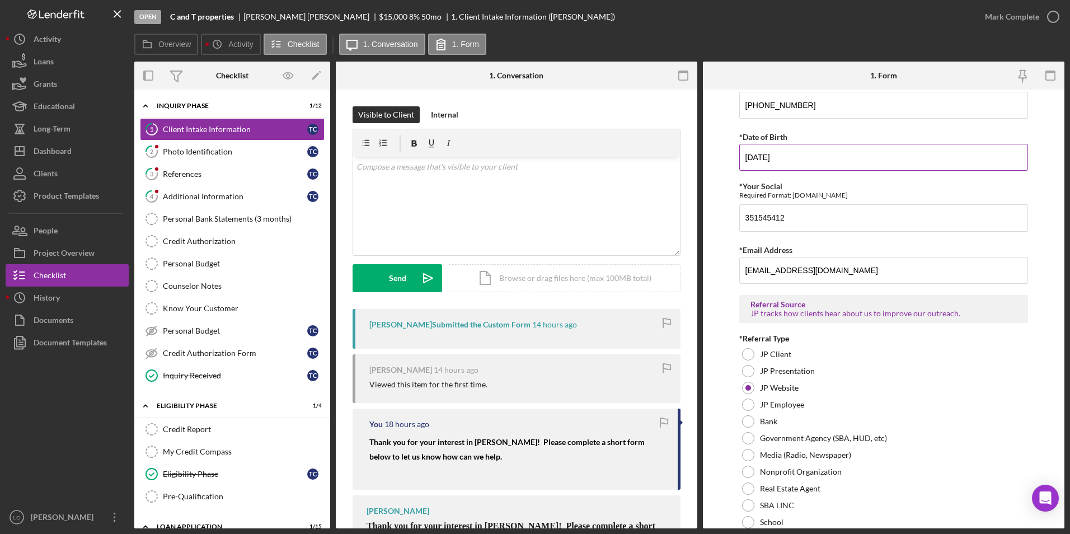
scroll to position [448, 0]
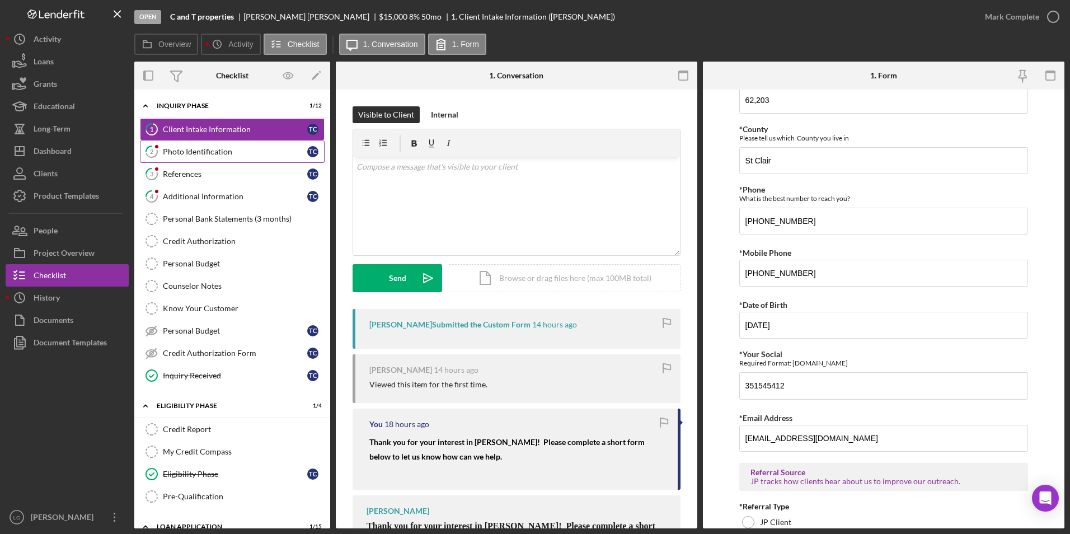
click at [209, 150] on div "Photo Identification" at bounding box center [235, 151] width 144 height 9
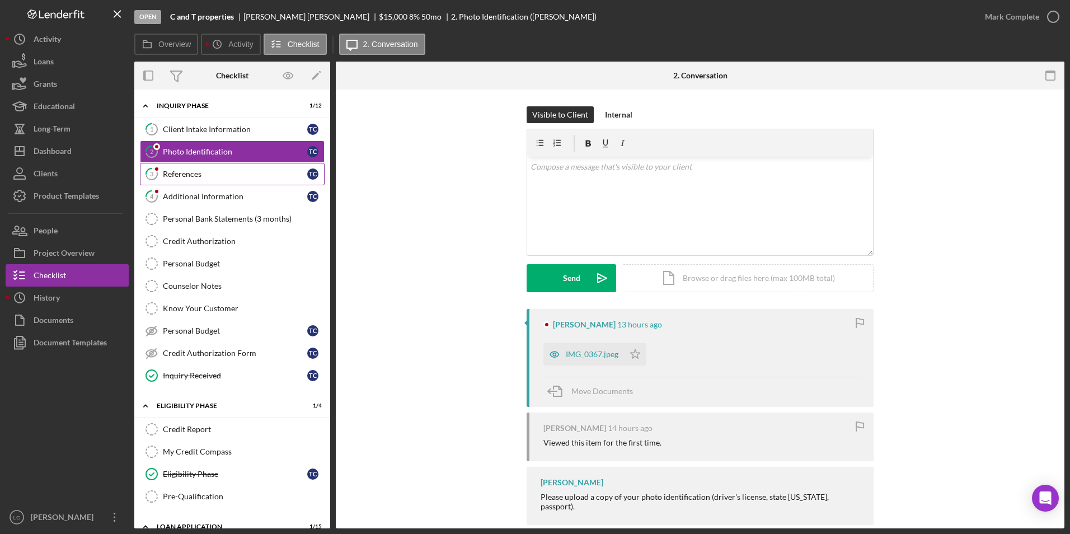
click at [204, 181] on link "3 References T C" at bounding box center [232, 174] width 185 height 22
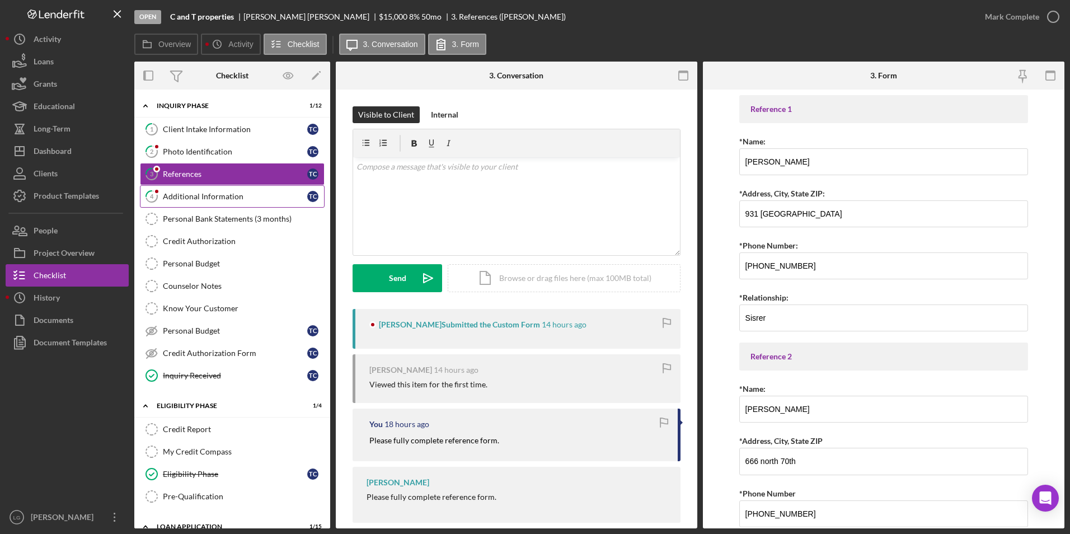
click at [204, 195] on div "Additional Information" at bounding box center [235, 196] width 144 height 9
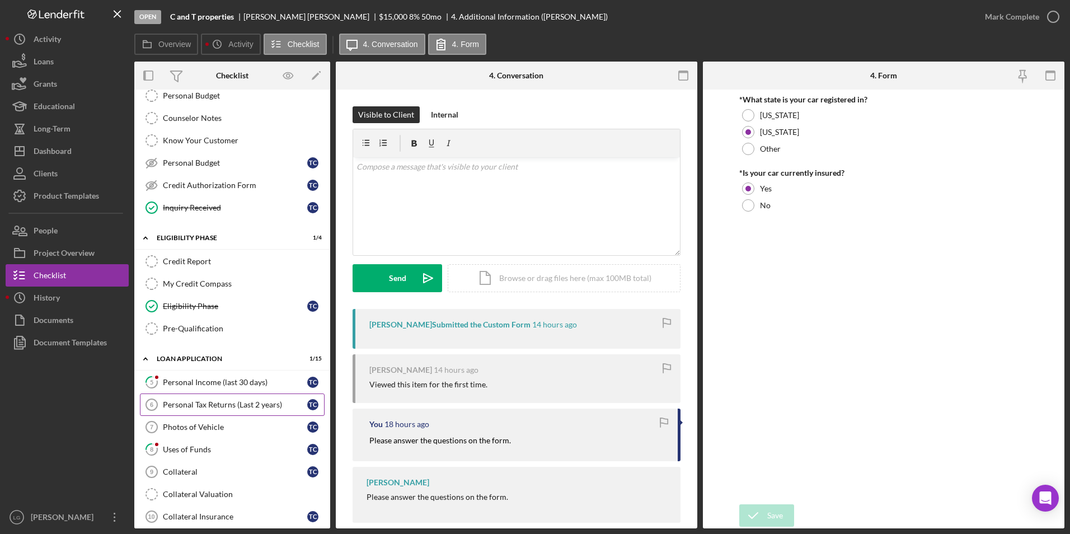
scroll to position [336, 0]
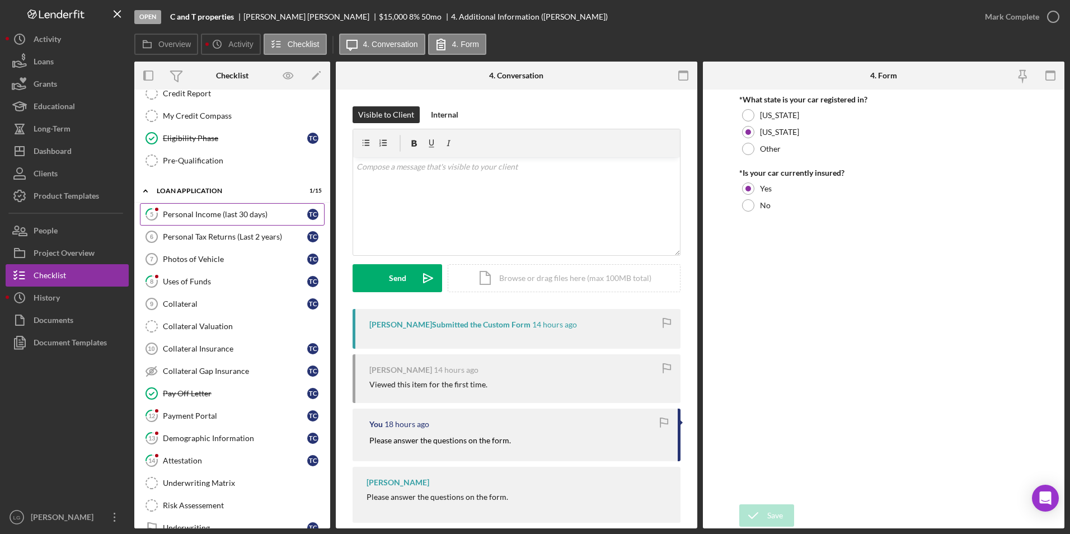
click at [192, 213] on div "Personal Income (last 30 days)" at bounding box center [235, 214] width 144 height 9
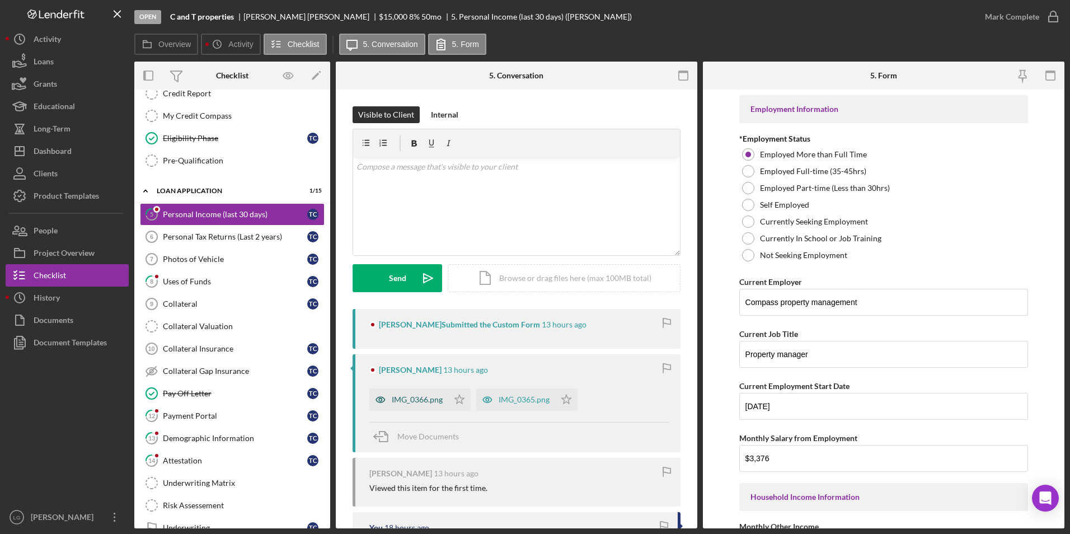
click at [404, 405] on div "IMG_0366.png" at bounding box center [408, 399] width 79 height 22
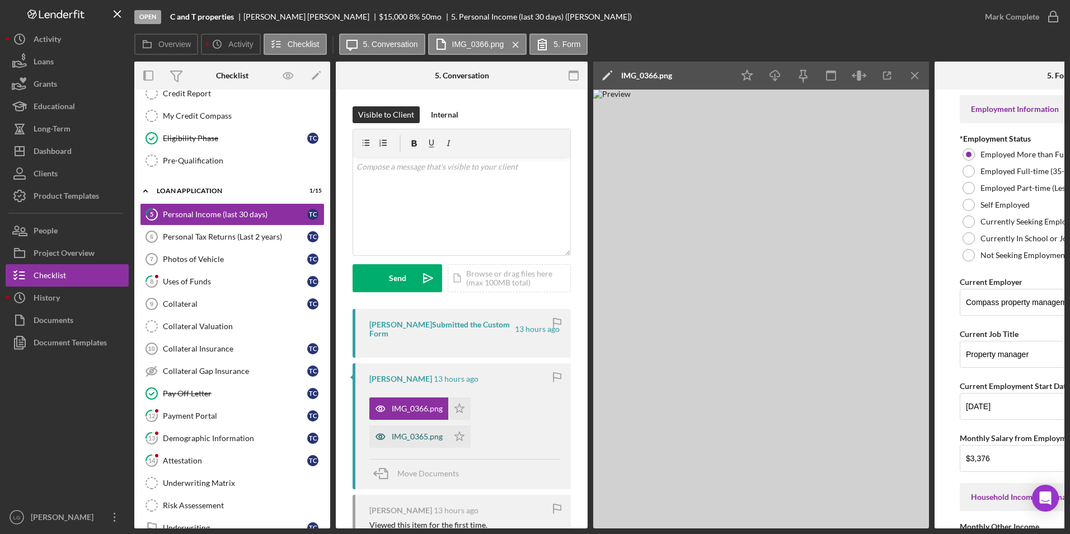
click at [420, 437] on div "IMG_0365.png" at bounding box center [417, 436] width 51 height 9
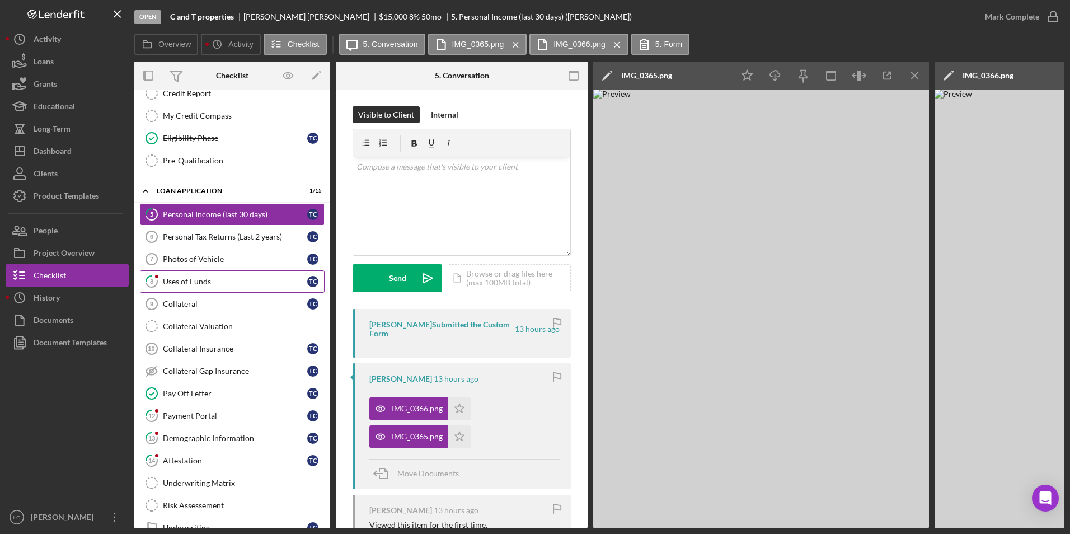
click at [174, 278] on div "Uses of Funds" at bounding box center [235, 281] width 144 height 9
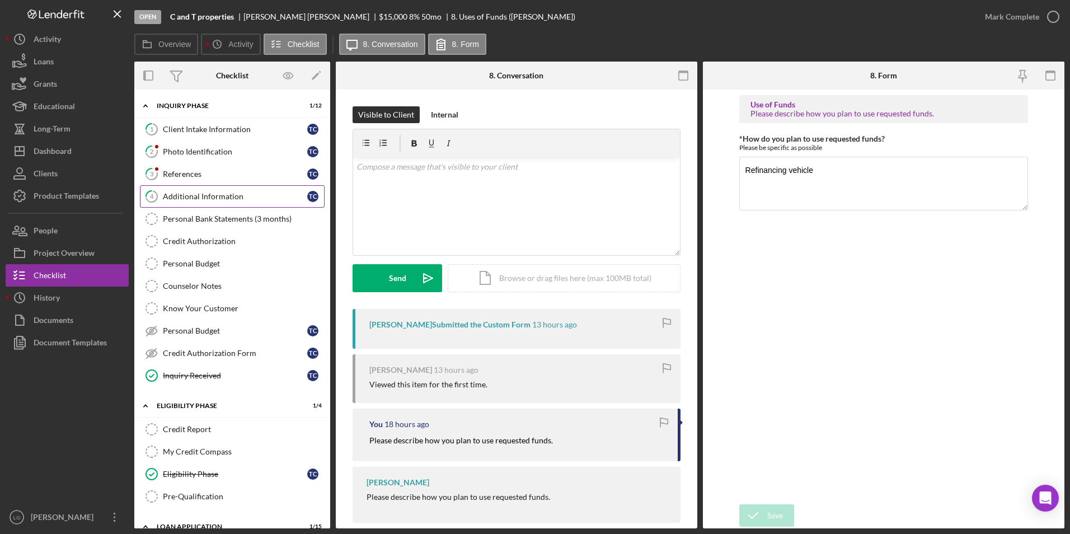
drag, startPoint x: 248, startPoint y: 198, endPoint x: 297, endPoint y: 203, distance: 48.9
click at [248, 198] on div "Additional Information" at bounding box center [235, 196] width 144 height 9
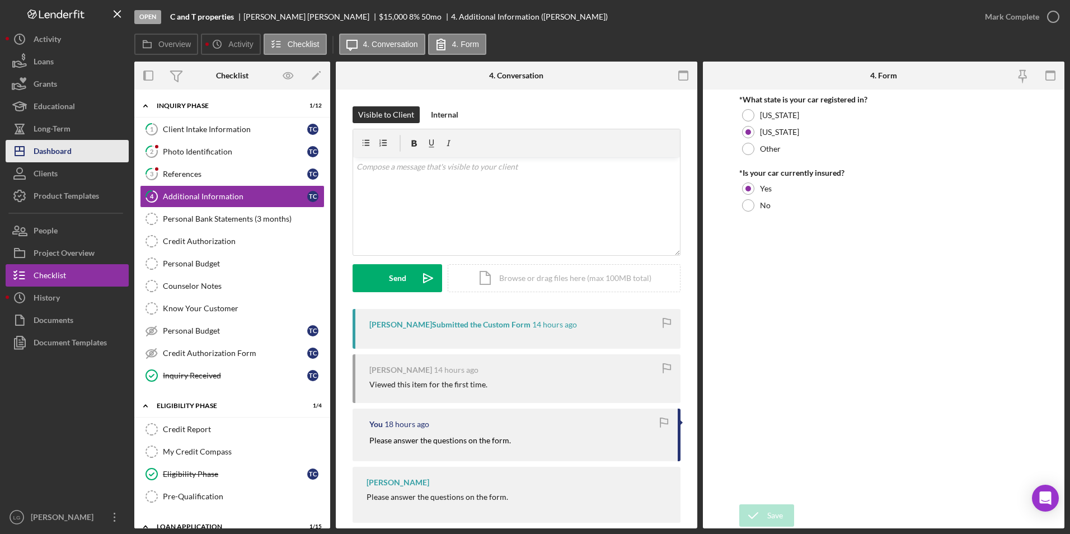
click at [82, 152] on button "Icon/Dashboard Dashboard" at bounding box center [67, 151] width 123 height 22
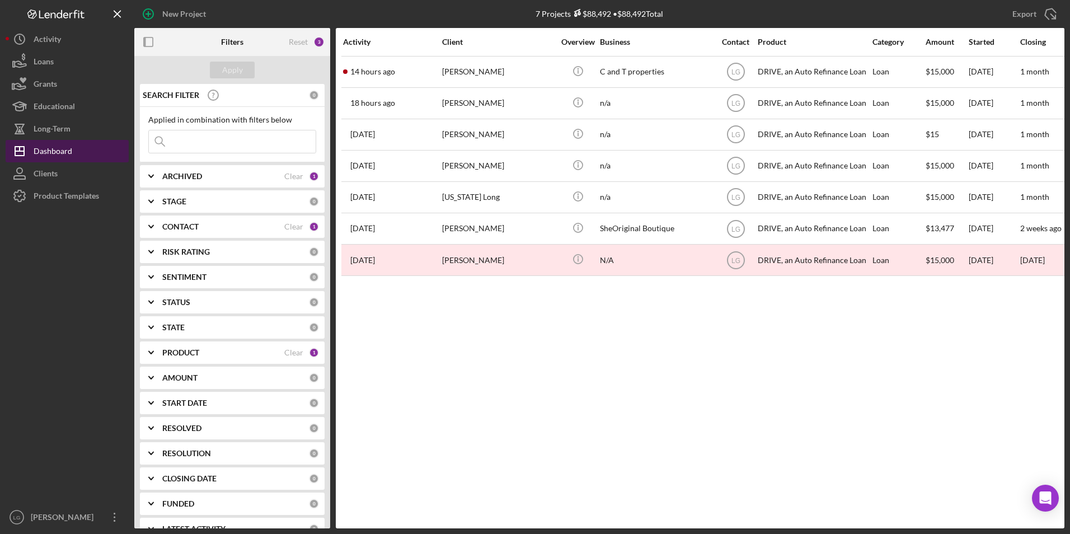
click at [82, 147] on button "Icon/Dashboard Dashboard" at bounding box center [67, 151] width 123 height 22
click at [86, 152] on button "Icon/Dashboard Dashboard" at bounding box center [67, 151] width 123 height 22
click at [51, 148] on div "Dashboard" at bounding box center [53, 152] width 39 height 25
click at [182, 176] on b "ARCHIVED" at bounding box center [182, 176] width 40 height 9
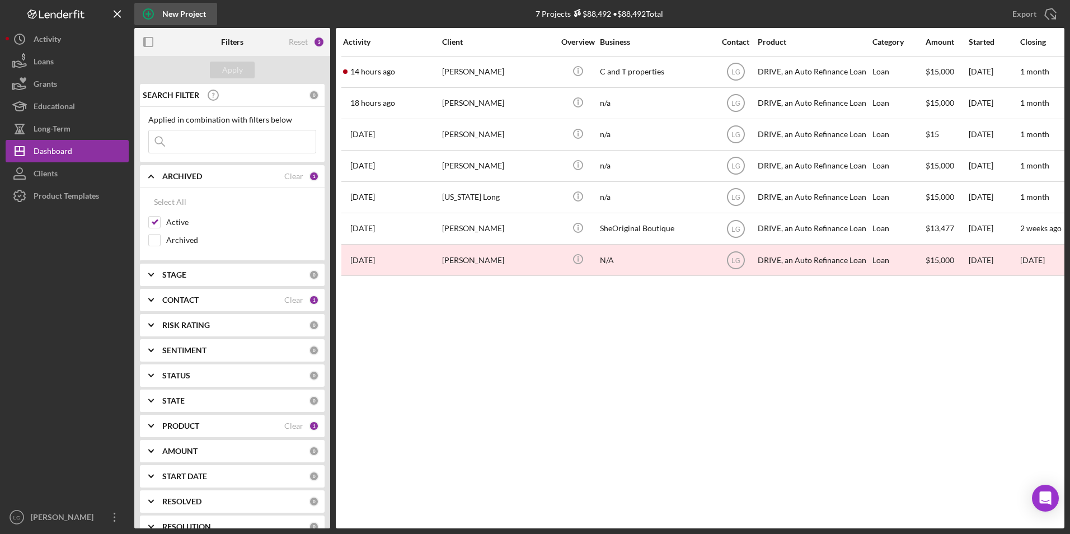
click at [177, 8] on div "New Project" at bounding box center [184, 14] width 44 height 22
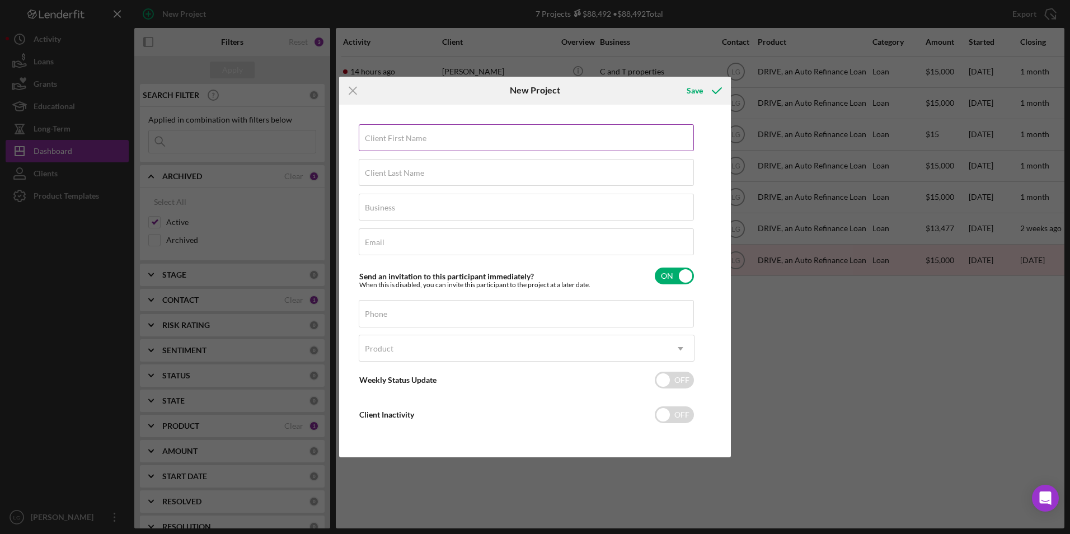
drag, startPoint x: 443, startPoint y: 152, endPoint x: 447, endPoint y: 143, distance: 9.5
click at [443, 151] on div "Client First Name Required" at bounding box center [527, 138] width 336 height 28
drag, startPoint x: 440, startPoint y: 144, endPoint x: 446, endPoint y: 144, distance: 6.2
click at [440, 144] on input "Client First Name" at bounding box center [526, 137] width 335 height 27
click at [504, 140] on input "Client First Name" at bounding box center [526, 137] width 335 height 27
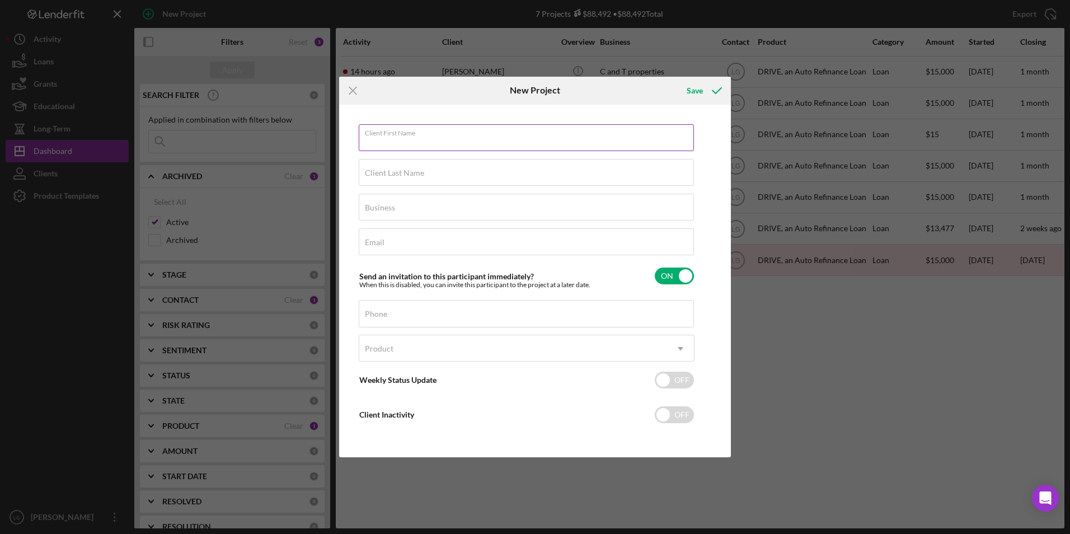
click at [597, 128] on label "Client First Name" at bounding box center [529, 131] width 329 height 12
click at [597, 128] on input "Client First Name" at bounding box center [526, 137] width 335 height 27
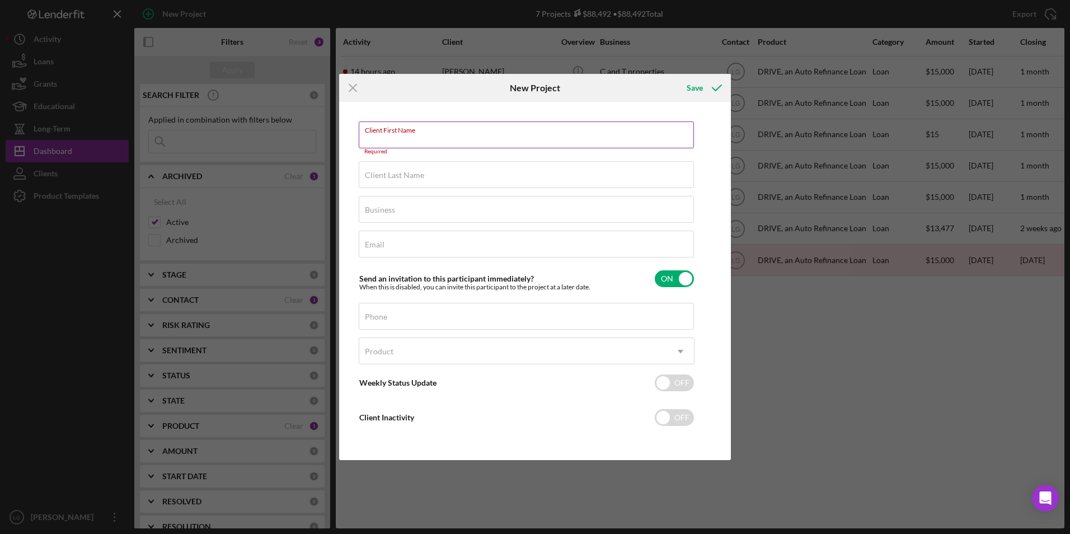
click at [597, 132] on label "Client First Name" at bounding box center [529, 128] width 329 height 12
click at [597, 132] on input "Client First Name" at bounding box center [526, 134] width 335 height 27
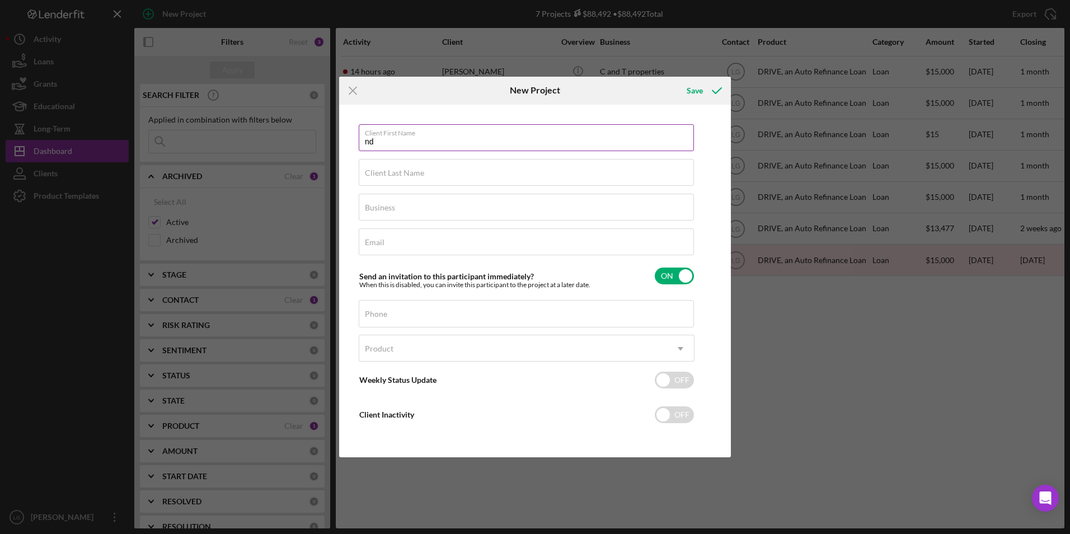
type input "n"
type input "India"
type input "M"
type input "Mitchell"
click at [417, 187] on div "Client First Name India Client Last Name Mitchell Business Required Email Requi…" at bounding box center [527, 281] width 336 height 314
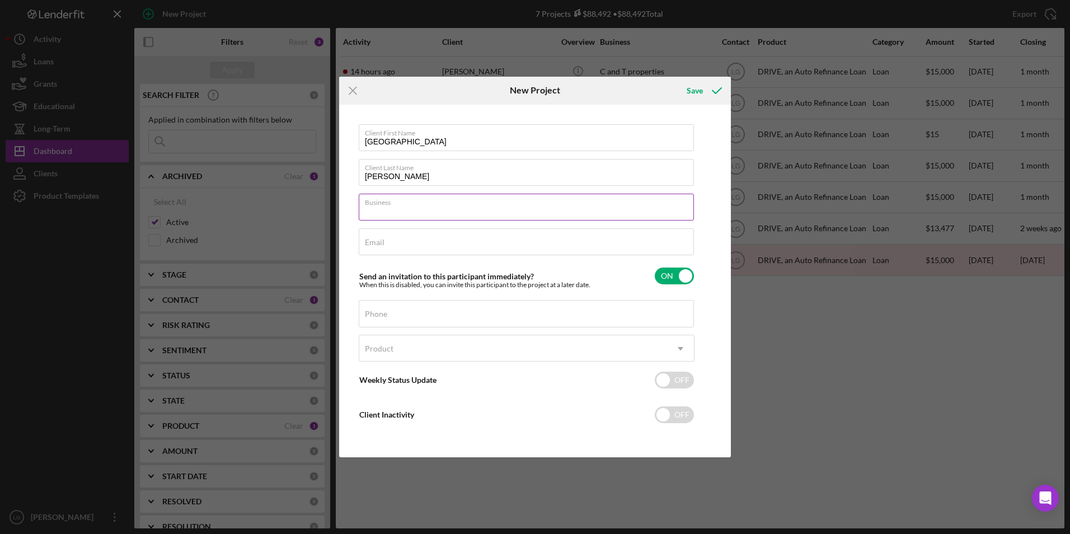
click at [414, 200] on div "Business Required" at bounding box center [527, 208] width 336 height 28
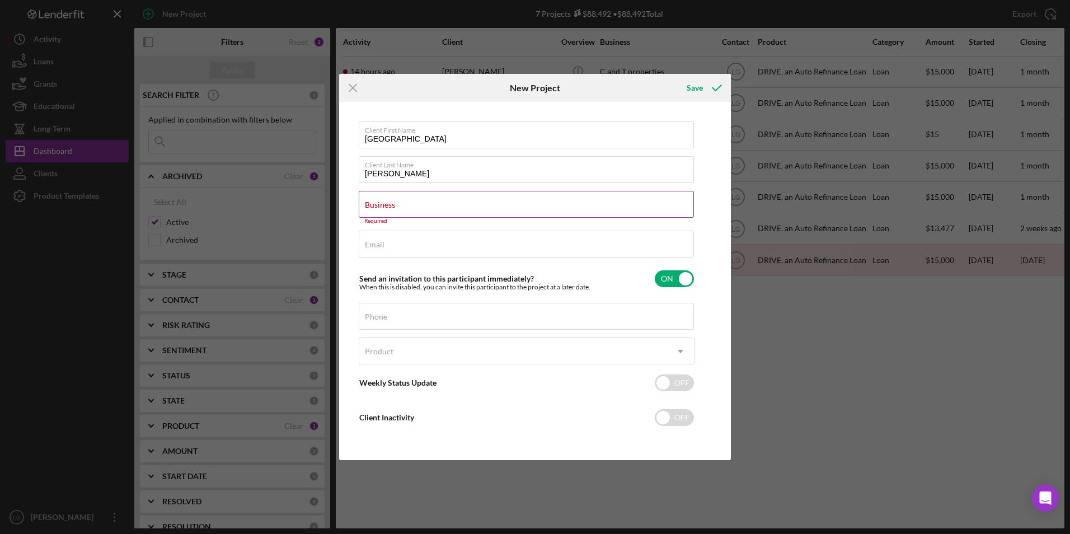
drag, startPoint x: 463, startPoint y: 204, endPoint x: 393, endPoint y: 201, distance: 70.5
click at [393, 201] on label "Business" at bounding box center [380, 204] width 30 height 9
click at [393, 201] on input "Business" at bounding box center [526, 204] width 335 height 27
drag, startPoint x: 393, startPoint y: 201, endPoint x: 372, endPoint y: 198, distance: 21.0
click at [372, 198] on div "Business Required" at bounding box center [527, 208] width 336 height 34
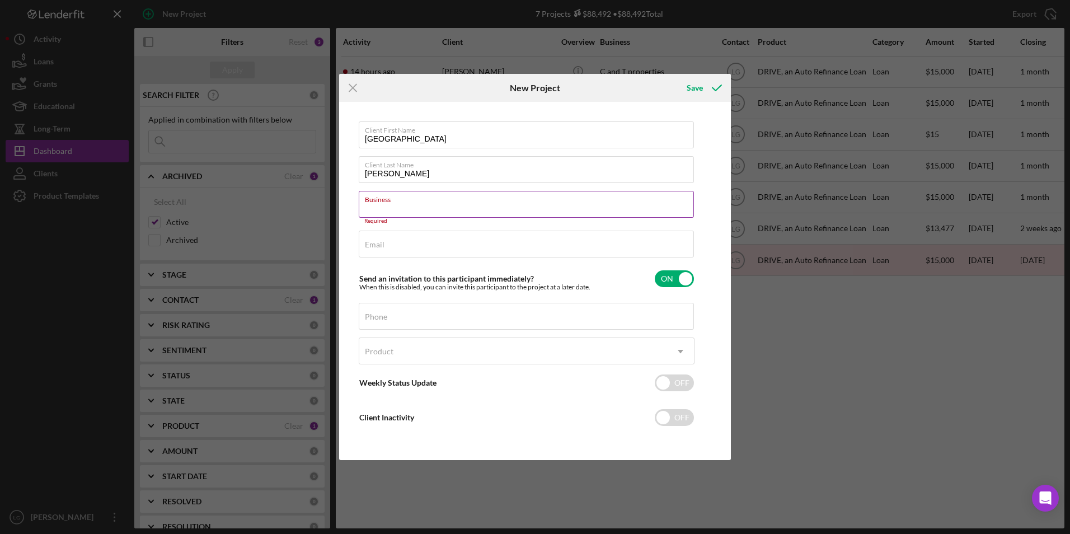
paste input "GLC Tee's"
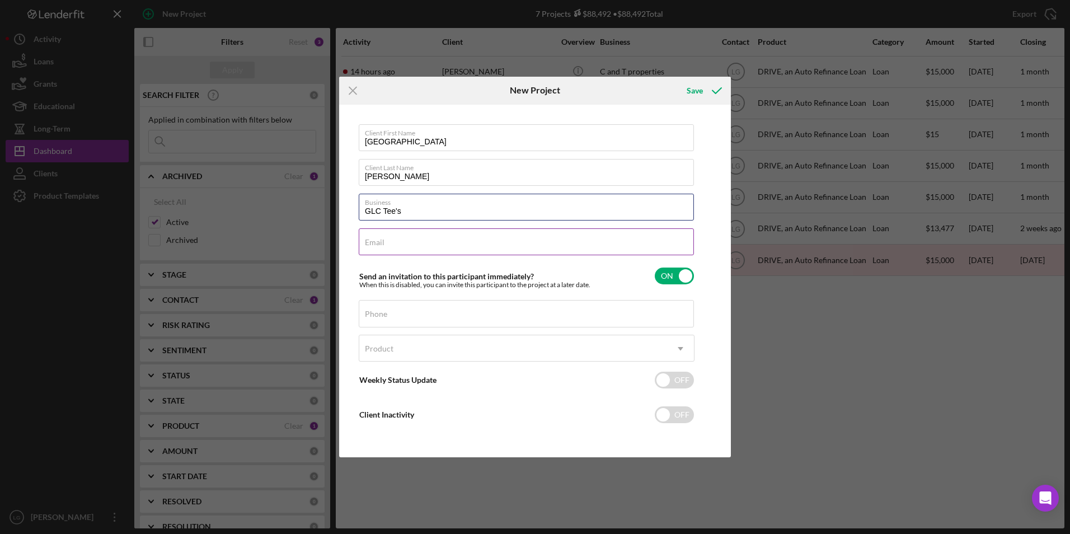
type input "GLC Tee's"
click at [379, 243] on label "Email" at bounding box center [375, 242] width 20 height 9
click at [379, 243] on input "Email" at bounding box center [526, 241] width 335 height 27
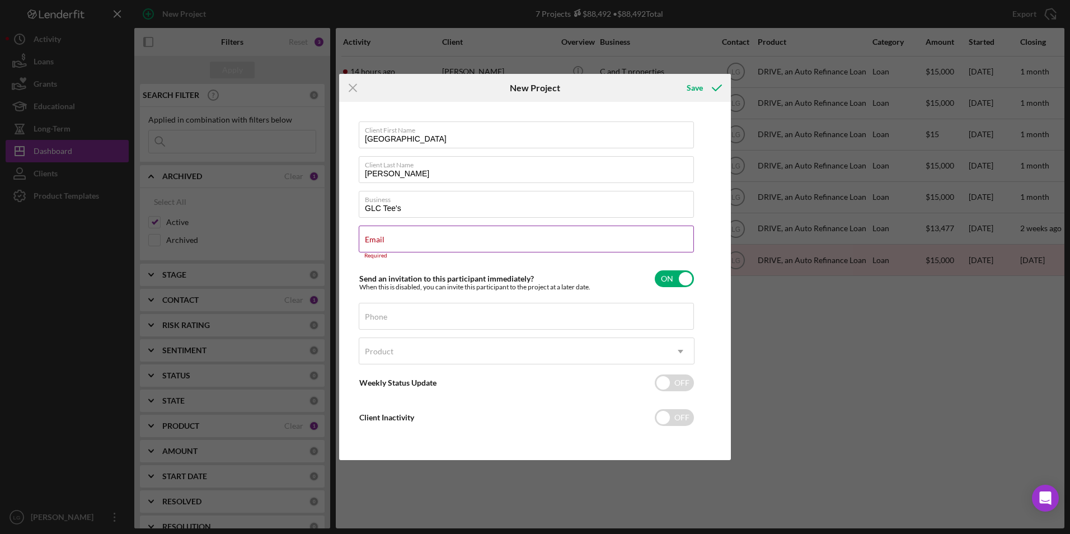
click at [384, 236] on label "Email" at bounding box center [375, 239] width 20 height 9
click at [533, 236] on input "Email" at bounding box center [526, 238] width 335 height 27
paste input "spankycannamore@gmail.com"
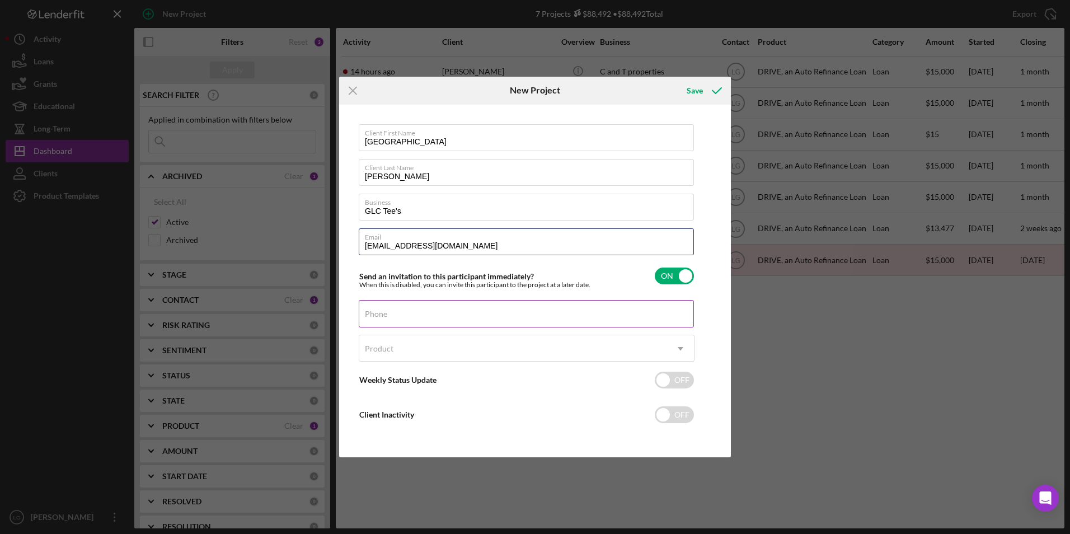
type input "spankycannamore@gmail.com"
click at [545, 302] on div "Phone" at bounding box center [527, 314] width 336 height 28
click at [387, 310] on label "Phone" at bounding box center [376, 313] width 22 height 9
click at [414, 310] on input "Phone" at bounding box center [526, 313] width 335 height 27
paste input "(314) 938-6291"
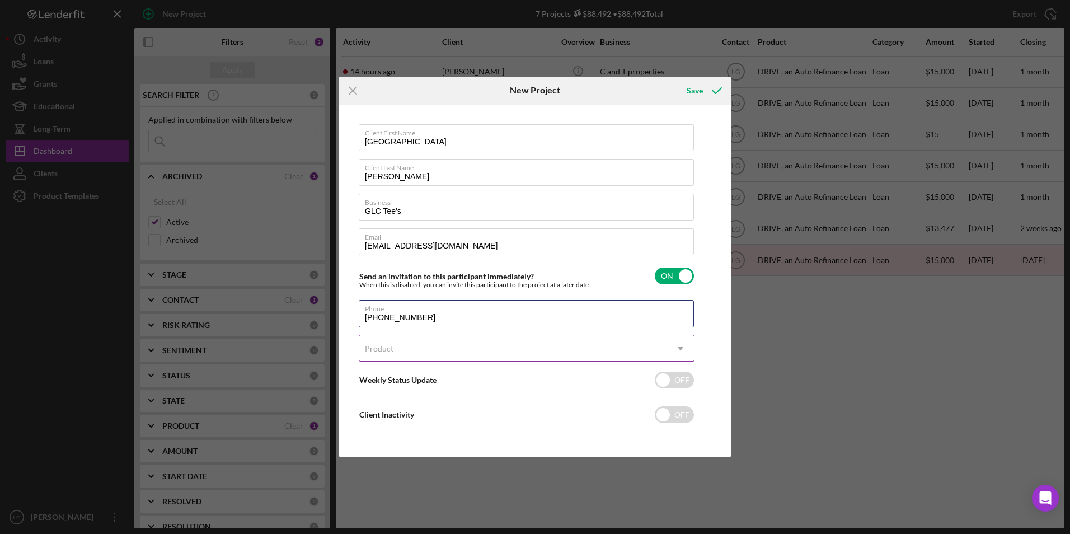
type input "(314) 938-6291"
click at [407, 353] on div "Product" at bounding box center [513, 349] width 308 height 26
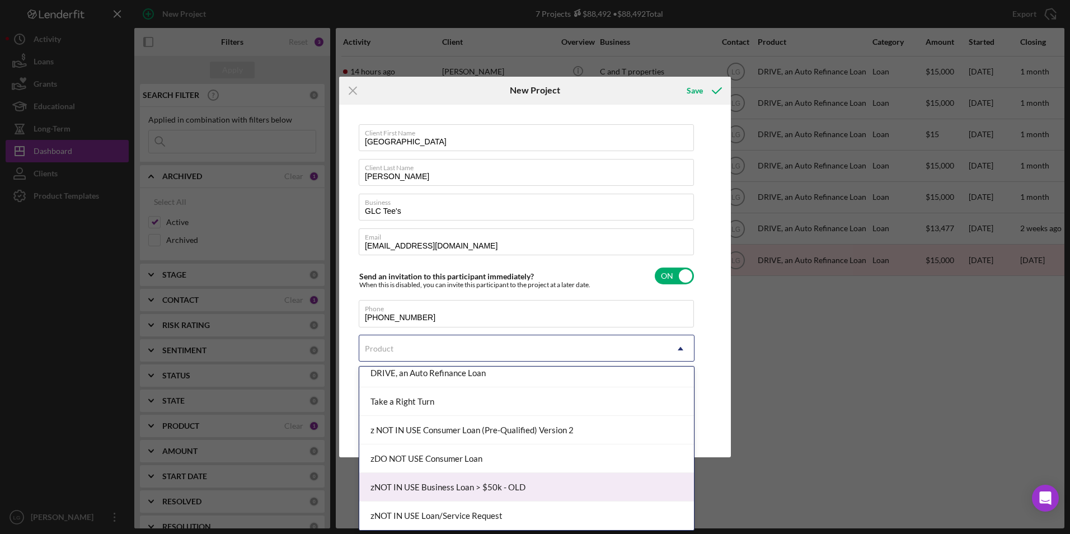
scroll to position [40, 0]
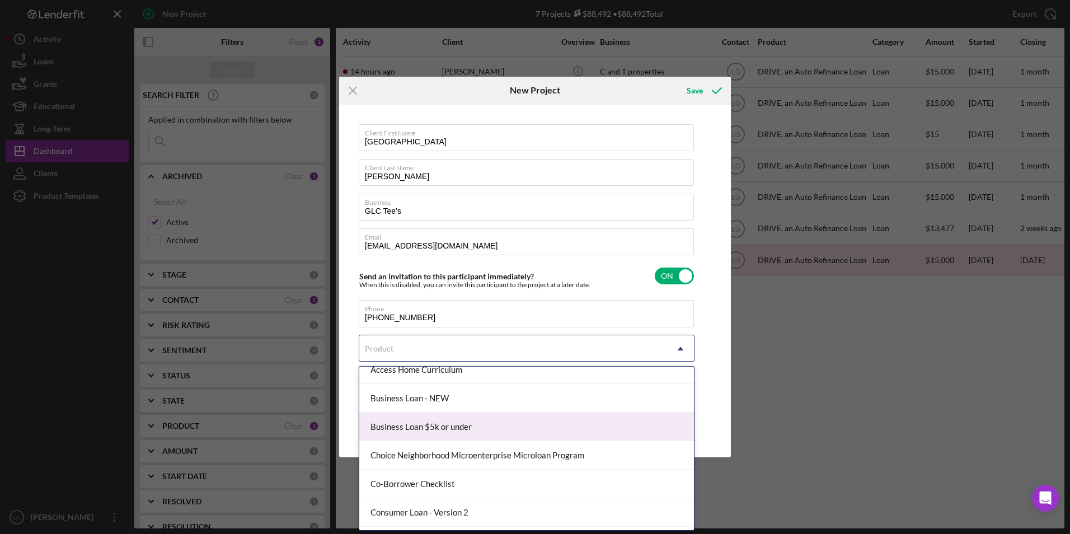
click at [443, 425] on div "Business Loan $5k or under" at bounding box center [526, 426] width 335 height 29
checkbox input "true"
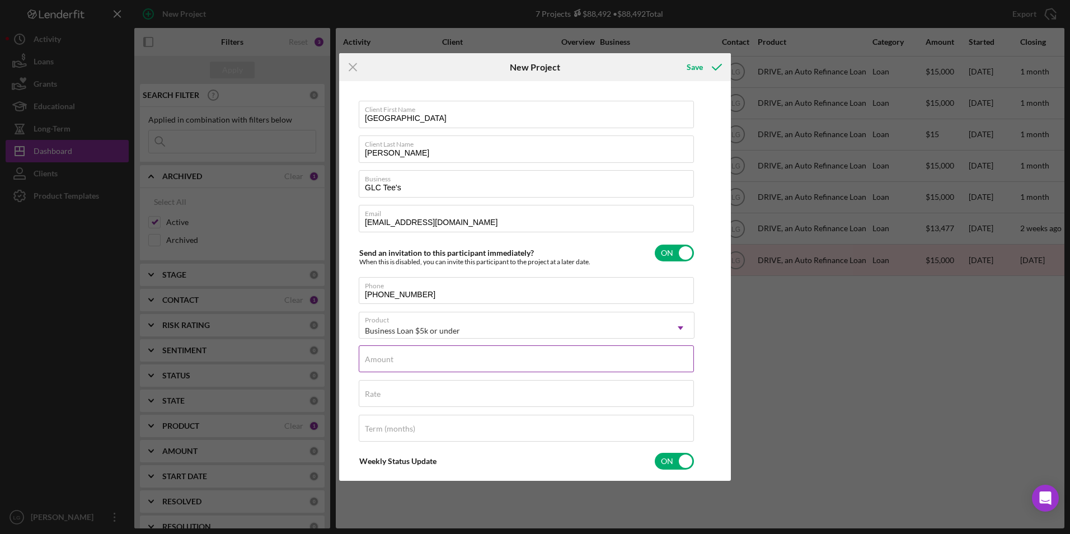
click at [426, 358] on div "Amount" at bounding box center [527, 359] width 336 height 28
type input "$5,000.00"
click at [410, 394] on input "Rate" at bounding box center [526, 393] width 335 height 27
type input "8.500%"
click at [447, 432] on input "Term (months)" at bounding box center [526, 428] width 335 height 27
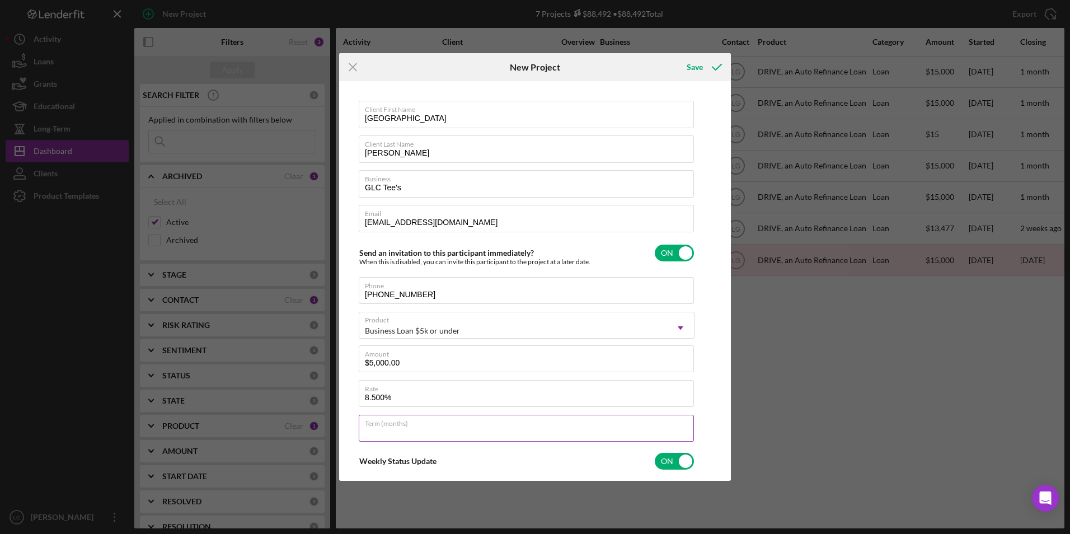
type input "60"
click at [694, 65] on div "Save" at bounding box center [694, 67] width 16 height 22
checkbox input "false"
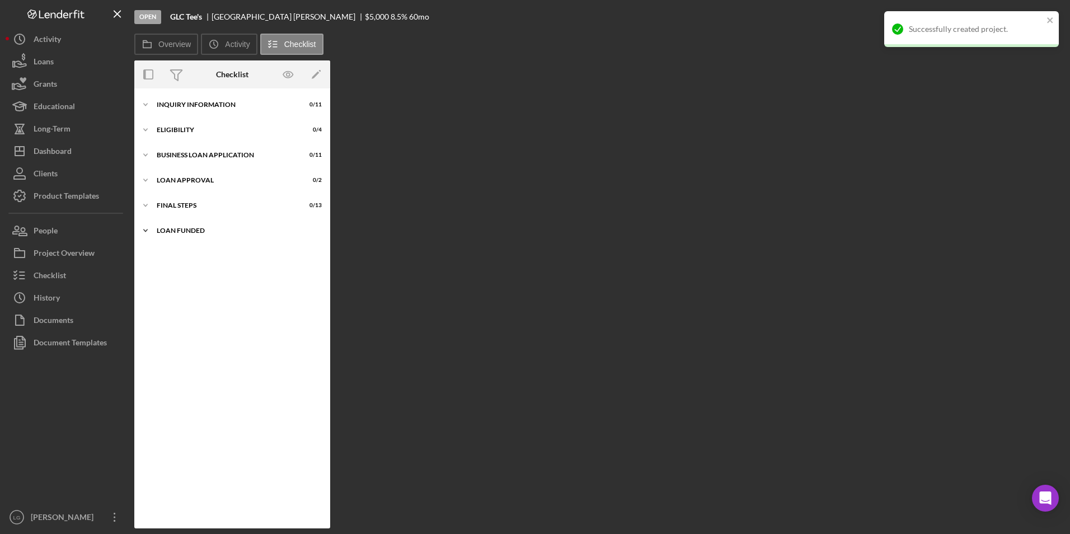
drag, startPoint x: 166, startPoint y: 232, endPoint x: 164, endPoint y: 203, distance: 28.6
click at [166, 231] on div "LOAN FUNDED" at bounding box center [225, 230] width 137 height 7
drag, startPoint x: 164, startPoint y: 205, endPoint x: 165, endPoint y: 184, distance: 20.7
click at [164, 204] on div "Final Steps" at bounding box center [225, 205] width 137 height 7
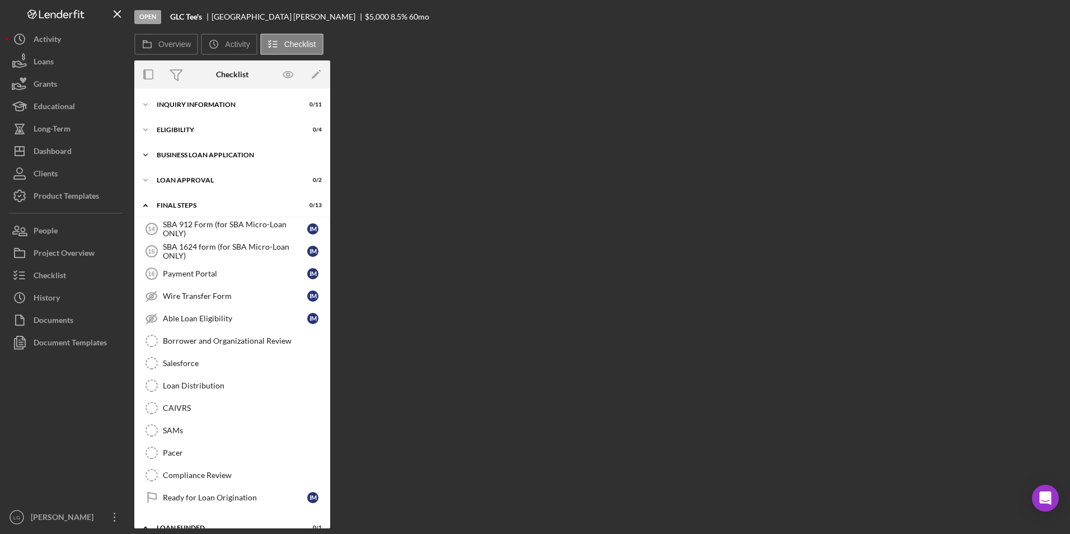
drag, startPoint x: 165, startPoint y: 184, endPoint x: 165, endPoint y: 157, distance: 26.9
click at [165, 182] on div "Icon/Expander Loan Approval 0 / 2" at bounding box center [232, 180] width 196 height 22
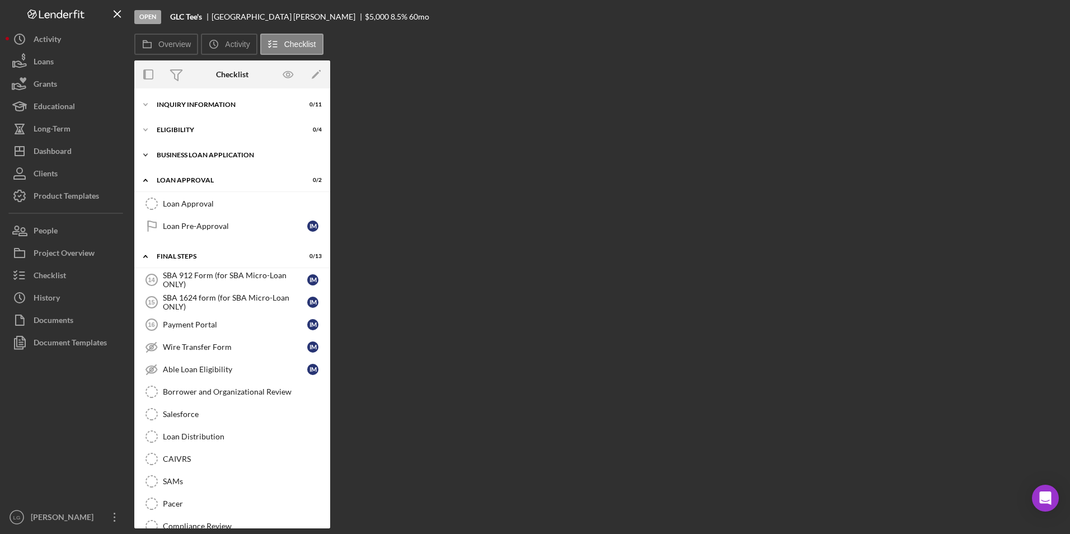
click at [165, 152] on div "BUSINESS LOAN APPLICATION" at bounding box center [236, 155] width 159 height 7
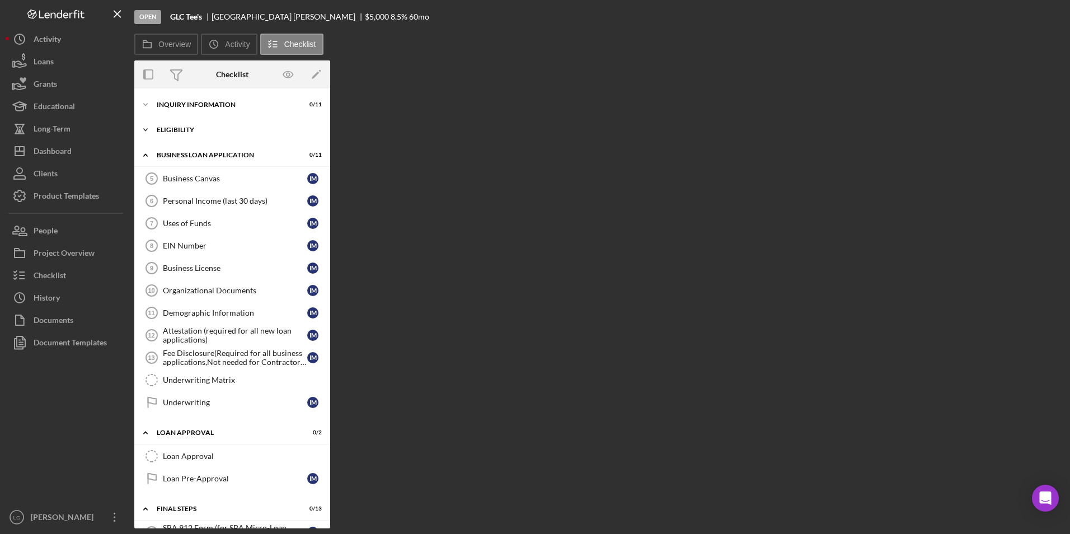
drag, startPoint x: 165, startPoint y: 125, endPoint x: 167, endPoint y: 92, distance: 32.5
click at [165, 122] on div "Icon/Expander Eligibility 0 / 4" at bounding box center [232, 130] width 196 height 22
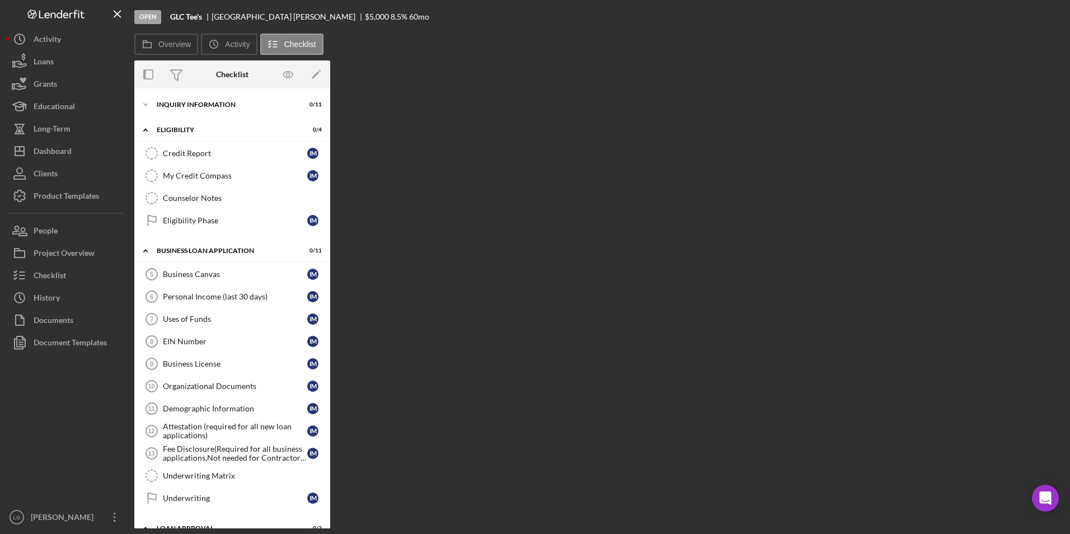
click at [167, 92] on div "Icon/Expander INQUIRY INFORMATION 0 / 11 Icon/Expander Eligibility 0 / 4 Credit…" at bounding box center [232, 308] width 196 height 440
click at [181, 106] on div "INQUIRY INFORMATION" at bounding box center [236, 104] width 159 height 7
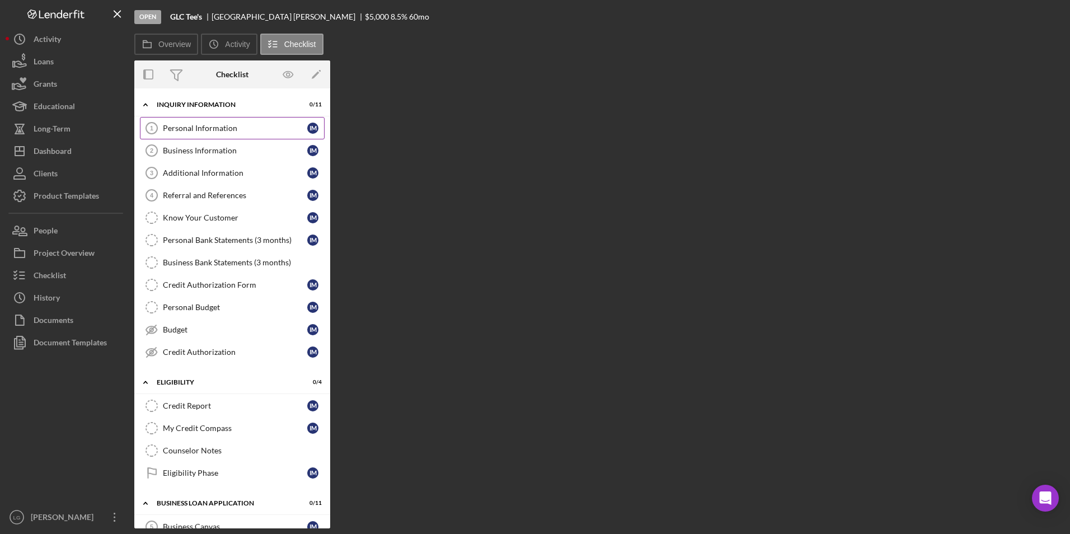
click at [242, 131] on div "Personal Information" at bounding box center [235, 128] width 144 height 9
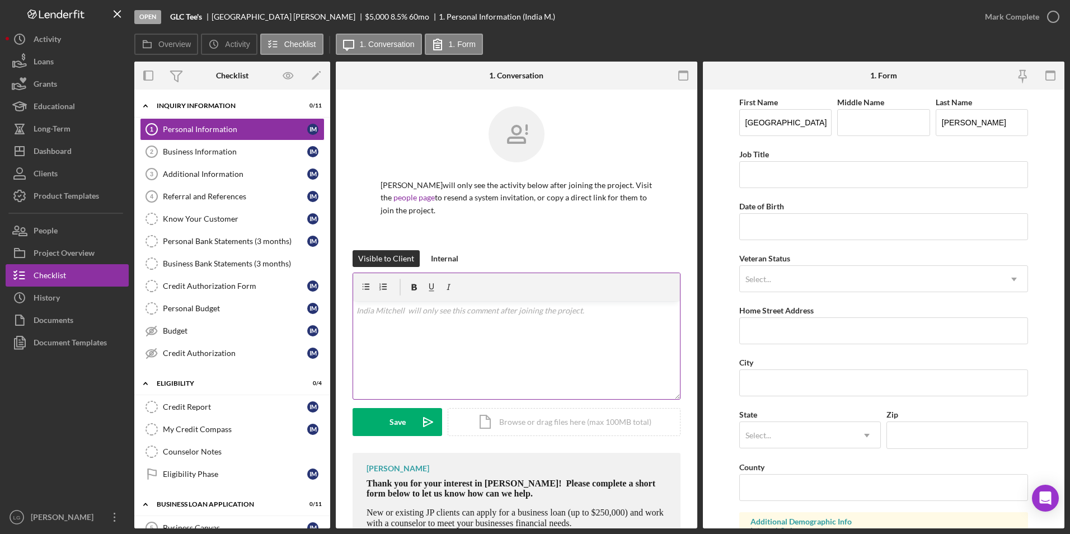
scroll to position [63, 0]
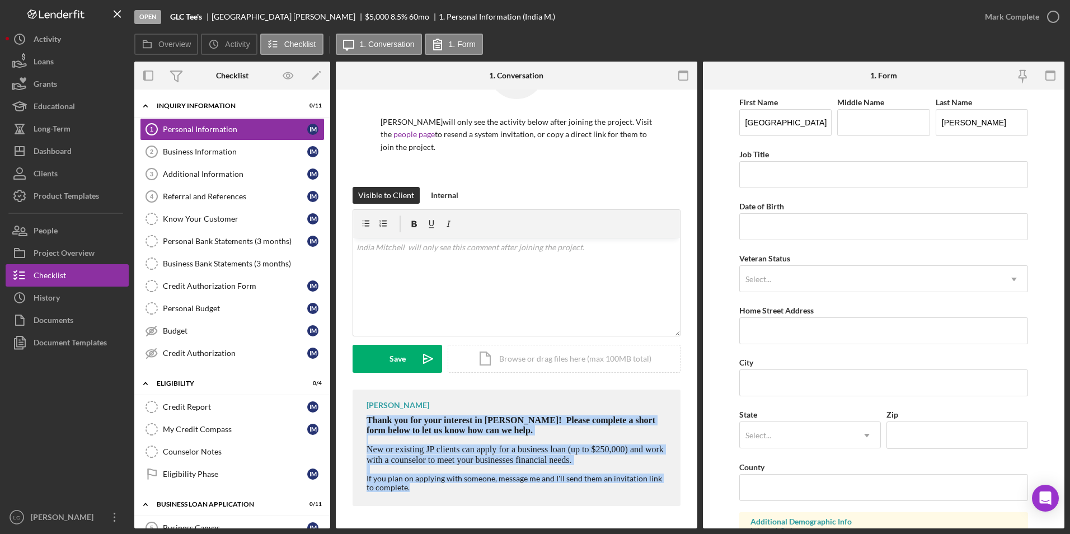
drag, startPoint x: 364, startPoint y: 421, endPoint x: 596, endPoint y: 505, distance: 246.7
click at [596, 505] on div "LaTrisha Gandy Thank you for your interest in Justine PETERSEN! Please complete…" at bounding box center [516, 447] width 328 height 116
drag, startPoint x: 361, startPoint y: 406, endPoint x: 479, endPoint y: 510, distance: 157.4
click at [479, 510] on div "LaTrisha Gandy Thank you for your interest in Justine PETERSEN! Please complete…" at bounding box center [516, 450] width 328 height 122
drag, startPoint x: 479, startPoint y: 510, endPoint x: 464, endPoint y: 428, distance: 83.2
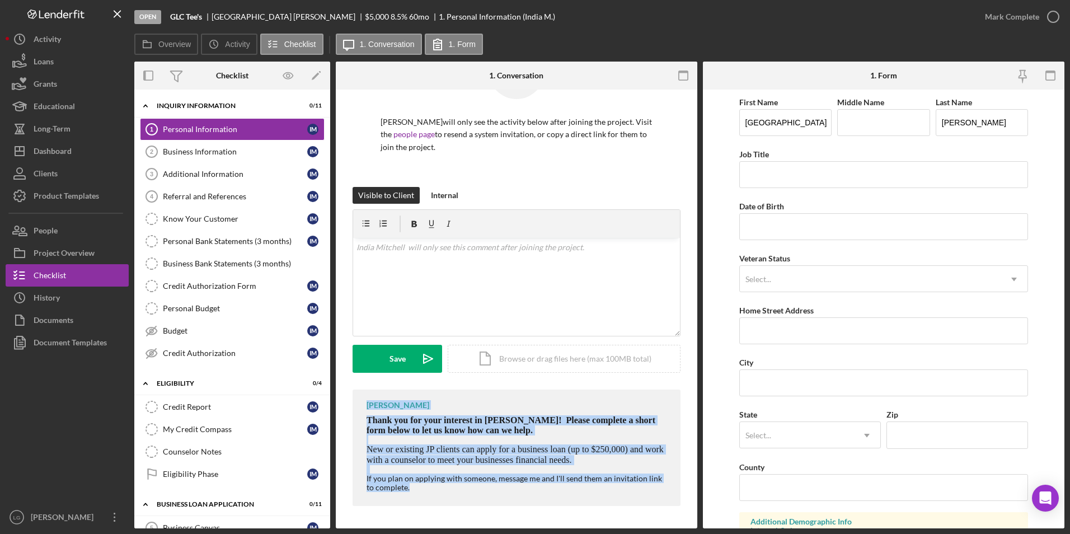
copy div "LaTrisha Gandy Thank you for your interest in Justine PETERSEN! Please complete…"
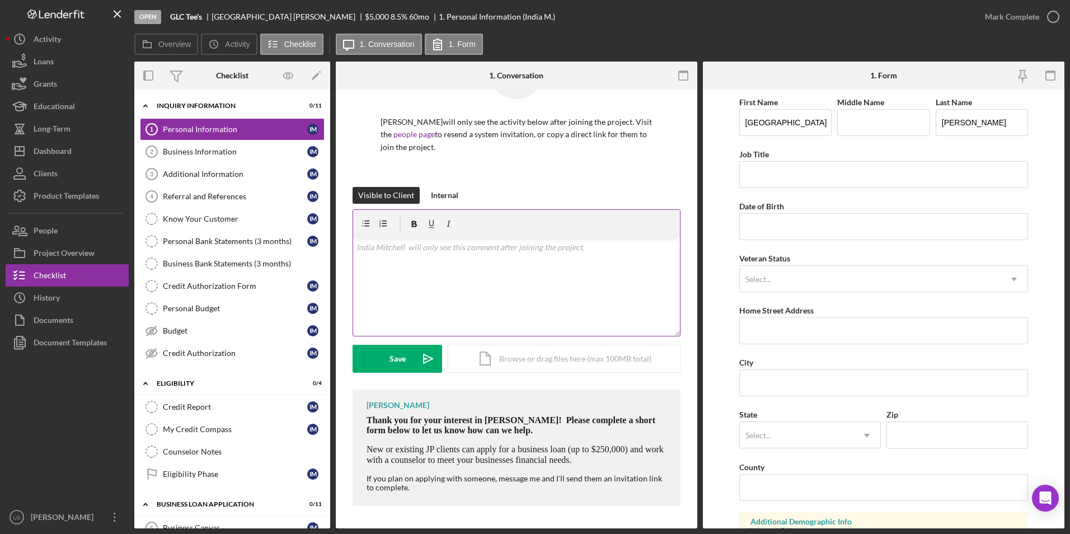
click at [482, 264] on div "v Color teal Color pink Remove color Add row above Add row below Add column bef…" at bounding box center [516, 287] width 327 height 98
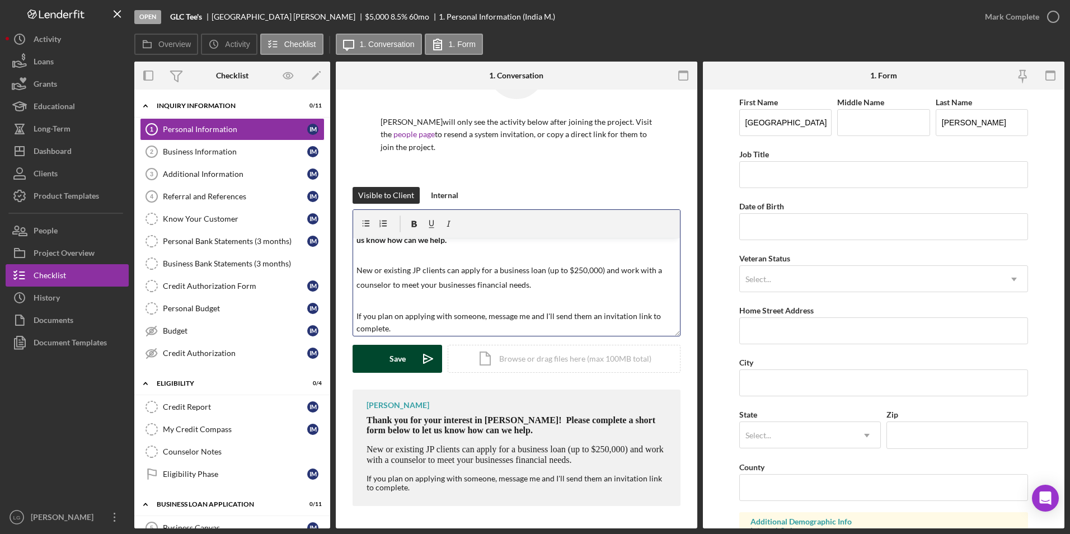
click at [387, 353] on button "Save Icon/icon-invite-send" at bounding box center [397, 359] width 90 height 28
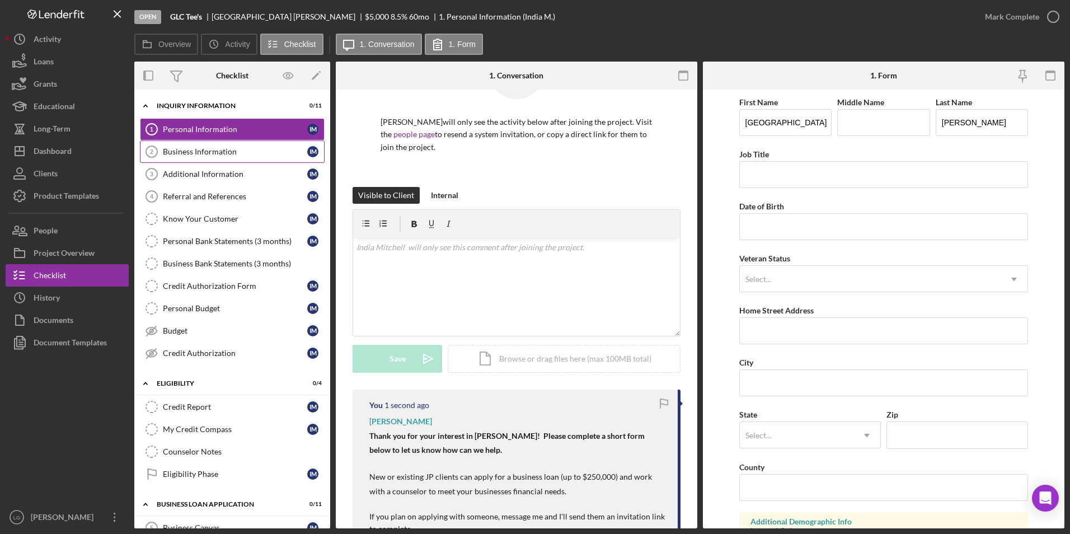
click at [237, 154] on div "Business Information" at bounding box center [235, 151] width 144 height 9
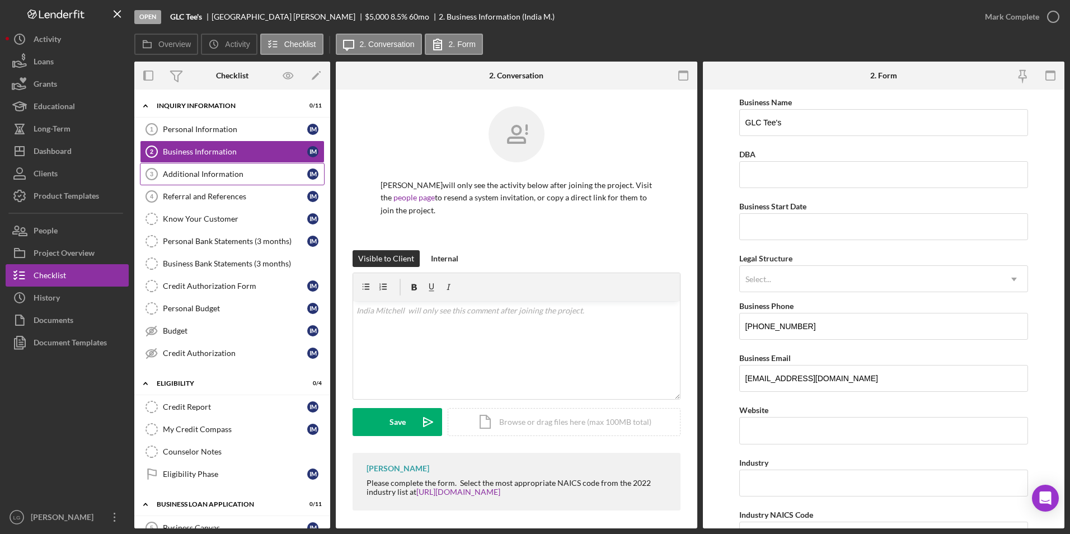
click at [245, 170] on div "Additional Information" at bounding box center [235, 174] width 144 height 9
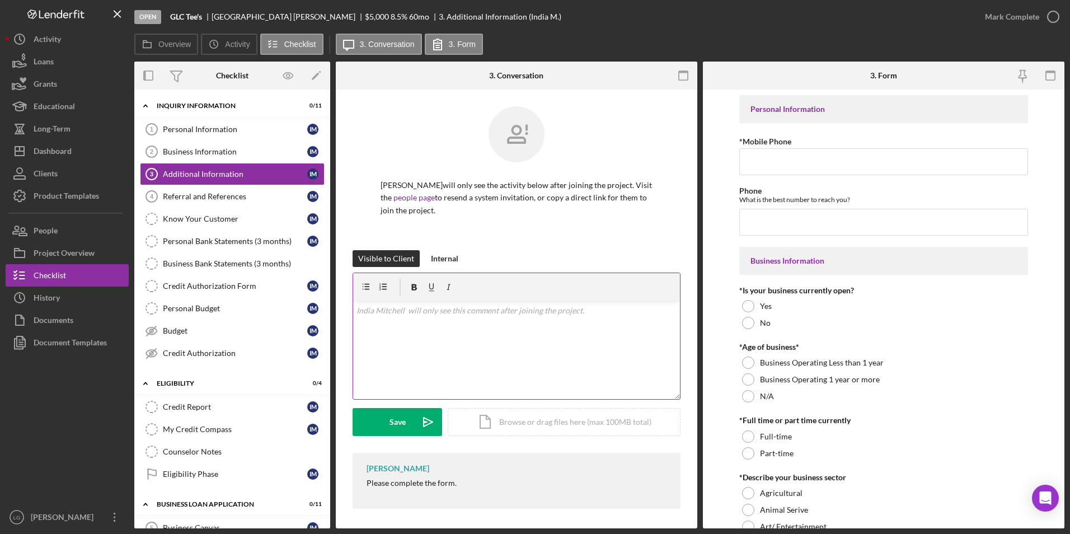
scroll to position [3, 0]
drag, startPoint x: 361, startPoint y: 481, endPoint x: 476, endPoint y: 482, distance: 114.1
click at [476, 482] on div "LaTrisha Gandy Please complete the form." at bounding box center [516, 478] width 328 height 56
drag, startPoint x: 476, startPoint y: 482, endPoint x: 443, endPoint y: 481, distance: 33.0
copy div "Please complete the form."
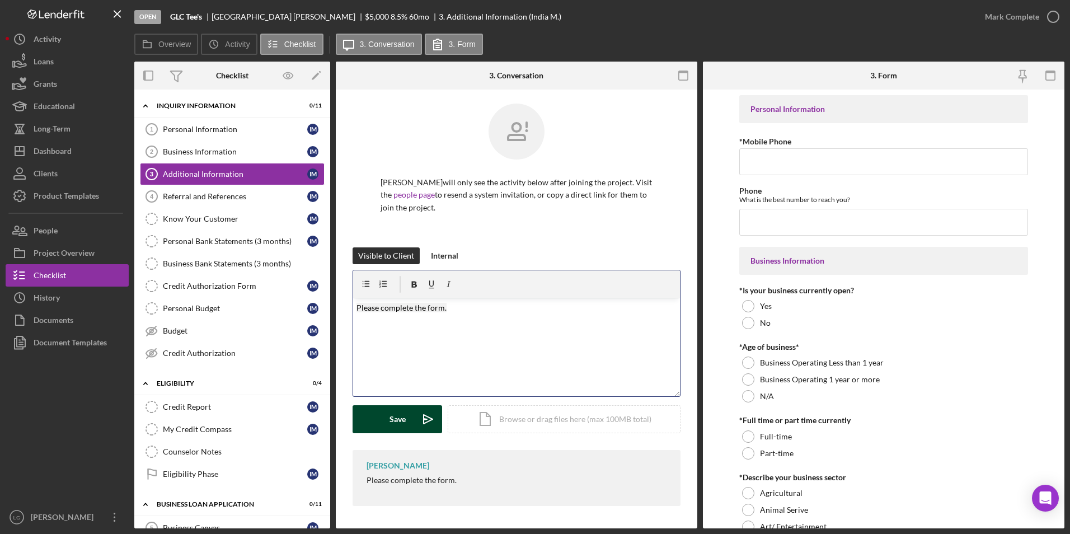
drag, startPoint x: 392, startPoint y: 420, endPoint x: 391, endPoint y: 387, distance: 33.0
click at [392, 420] on div "Save" at bounding box center [397, 419] width 16 height 28
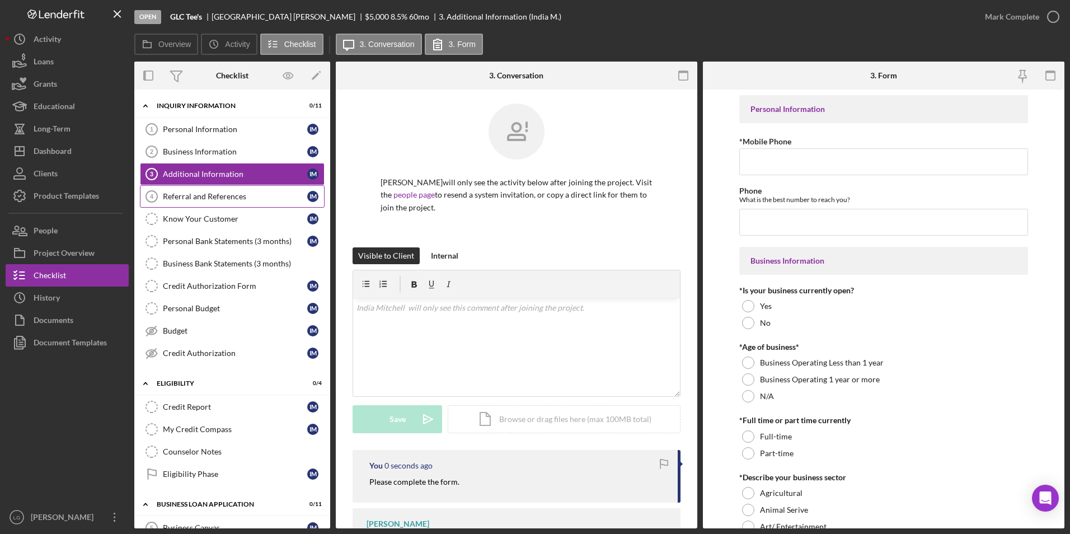
click at [228, 194] on div "Referral and References" at bounding box center [235, 196] width 144 height 9
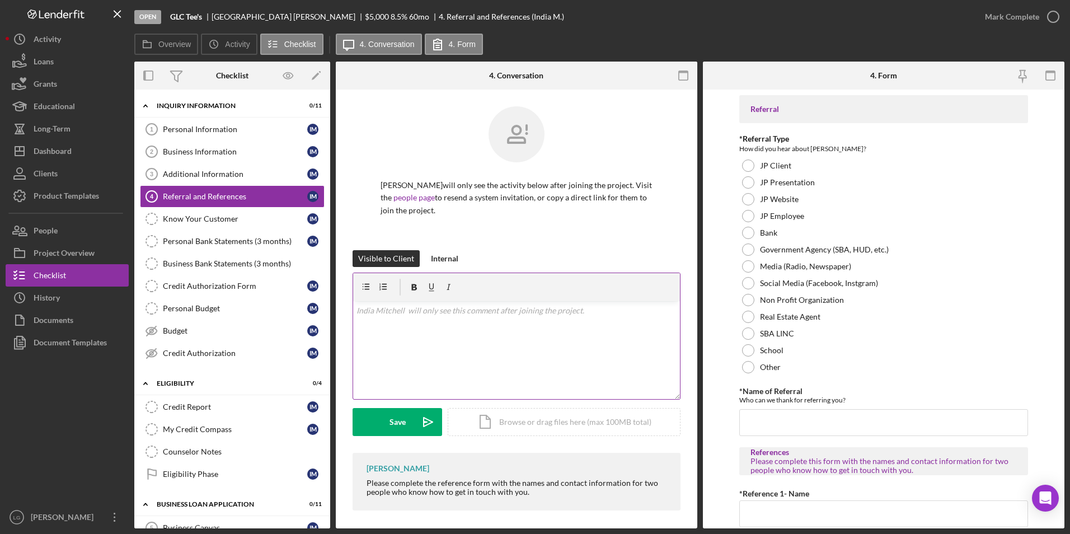
scroll to position [4, 0]
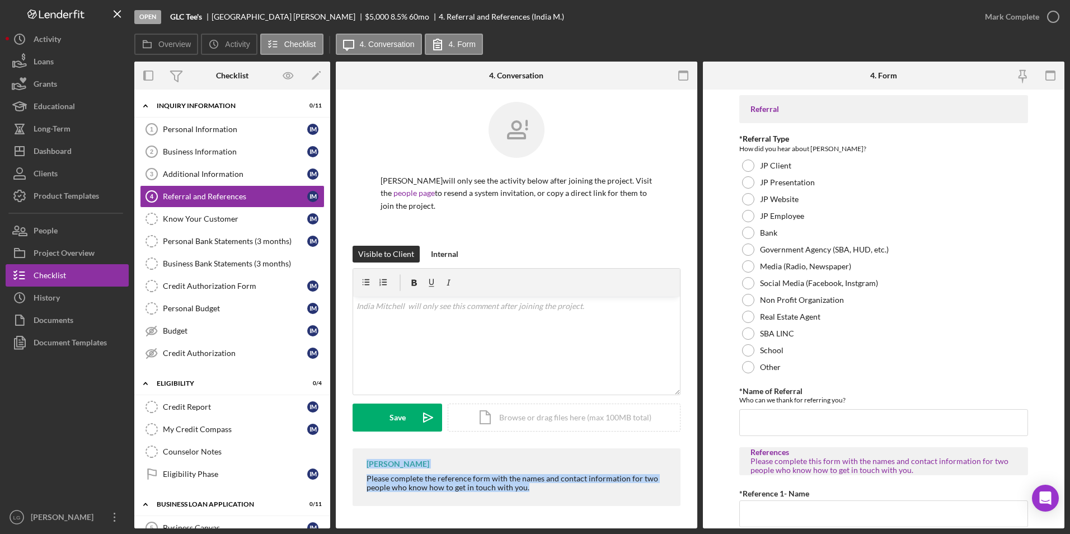
drag, startPoint x: 361, startPoint y: 463, endPoint x: 580, endPoint y: 500, distance: 221.8
click at [580, 500] on div "LaTrisha Gandy Please complete the reference form with the names and contact in…" at bounding box center [516, 477] width 328 height 58
drag, startPoint x: 580, startPoint y: 500, endPoint x: 491, endPoint y: 477, distance: 91.9
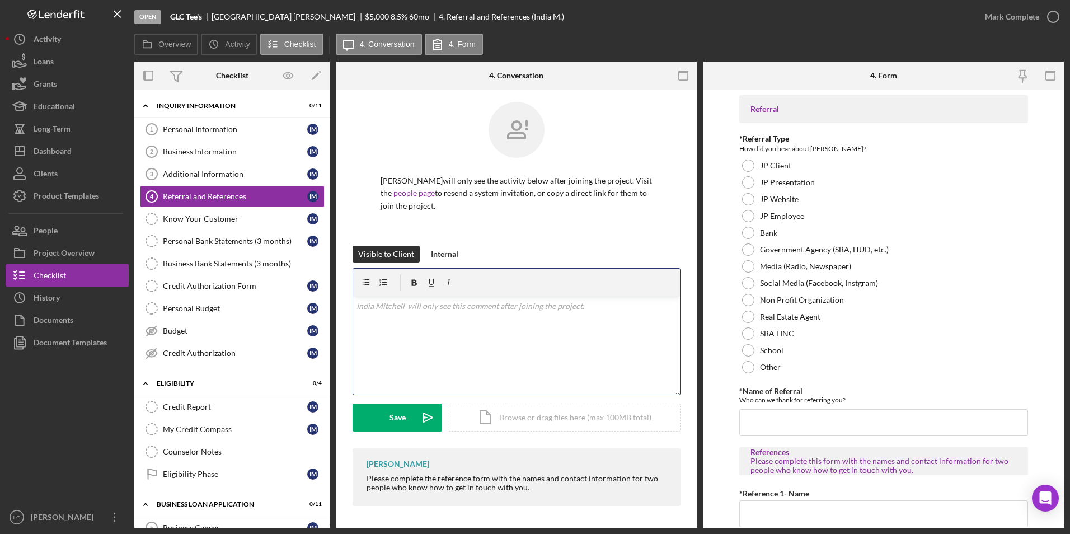
click at [481, 316] on div "v Color teal Color pink Remove color Add row above Add row below Add column bef…" at bounding box center [516, 346] width 327 height 98
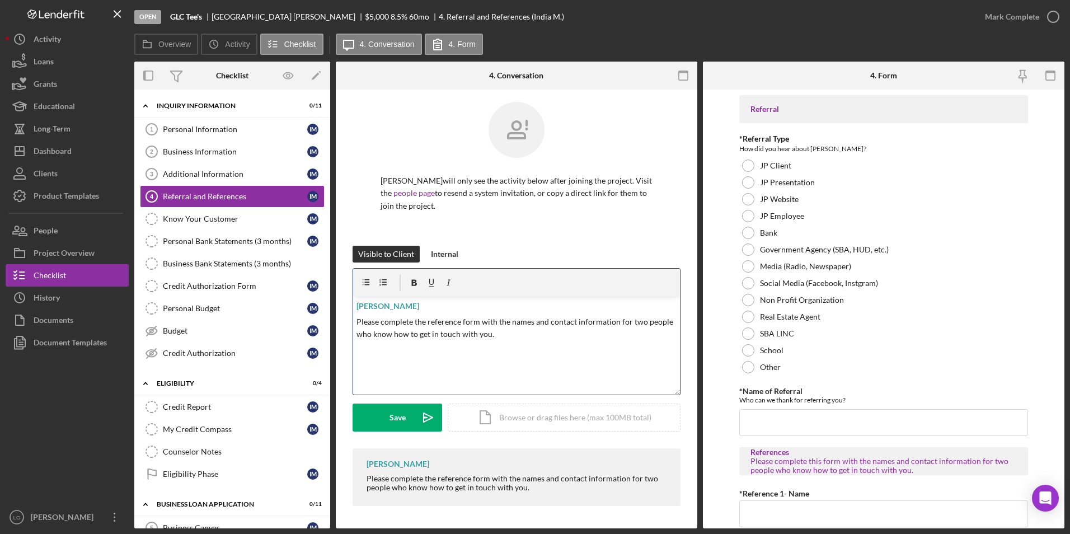
click at [402, 412] on div "Save" at bounding box center [397, 417] width 16 height 28
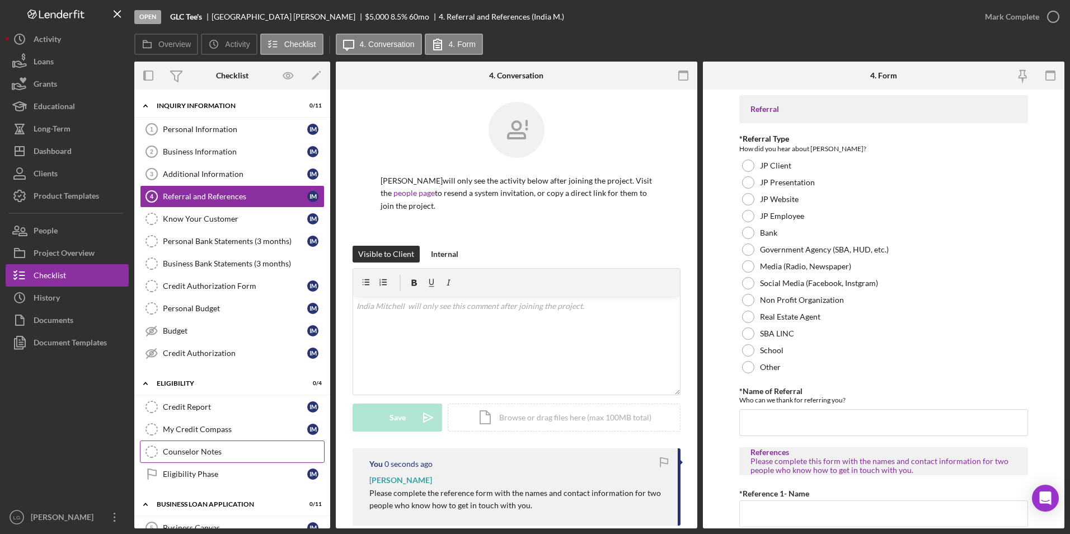
scroll to position [168, 0]
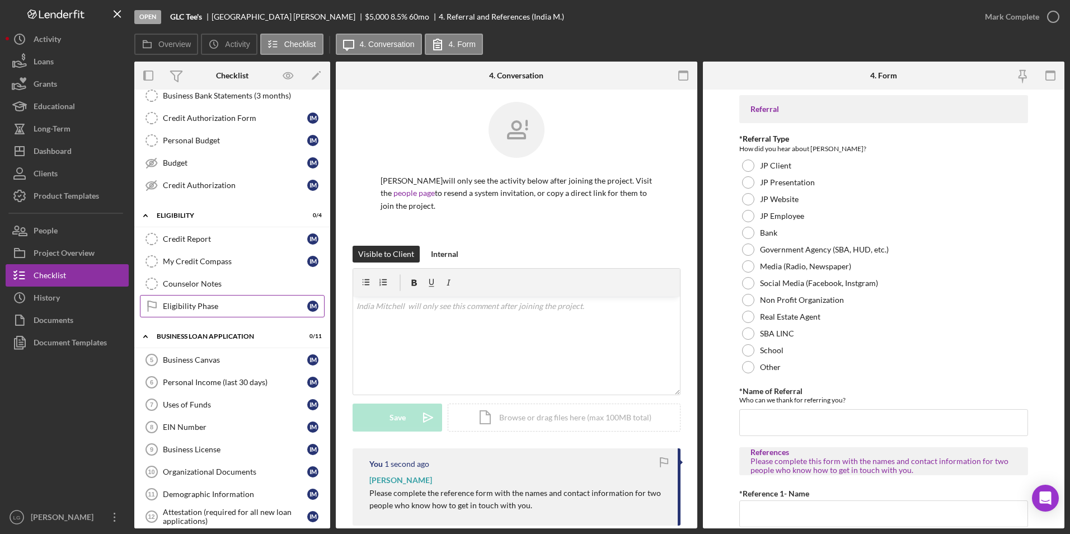
click at [180, 304] on div "Eligibility Phase" at bounding box center [235, 306] width 144 height 9
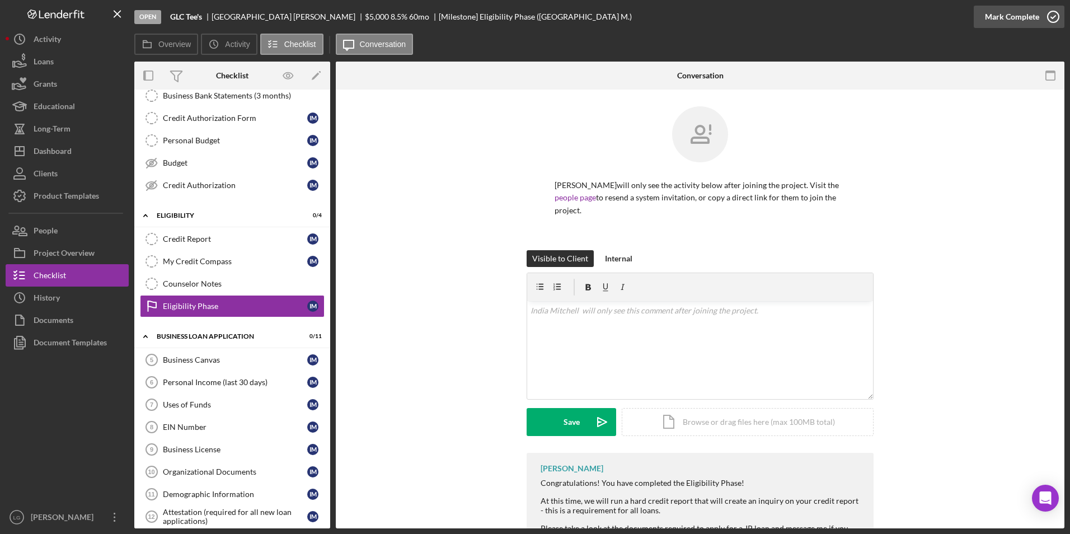
click at [1035, 12] on div "Mark Complete" at bounding box center [1012, 17] width 54 height 22
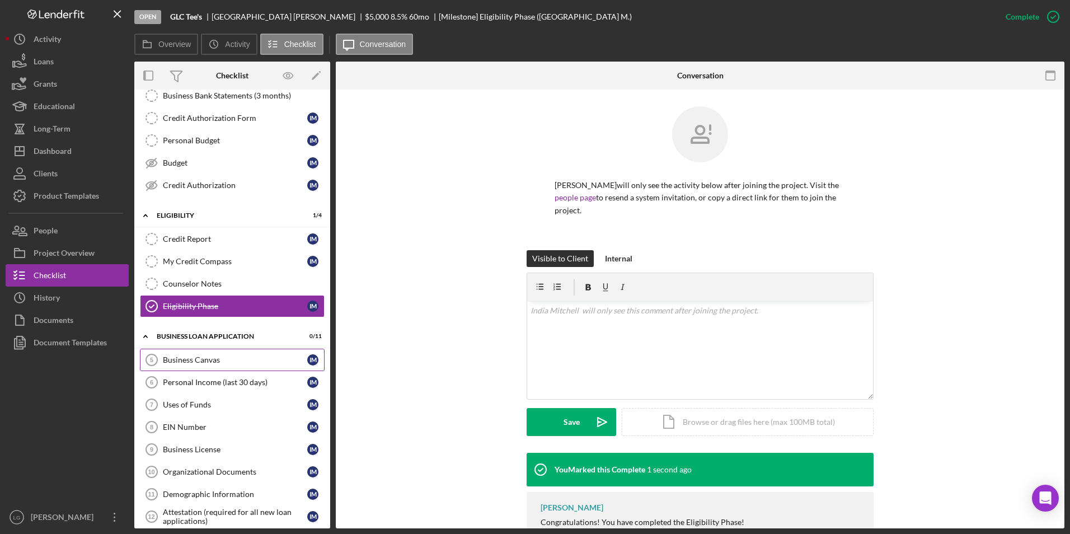
click at [205, 359] on div "Business Canvas" at bounding box center [235, 359] width 144 height 9
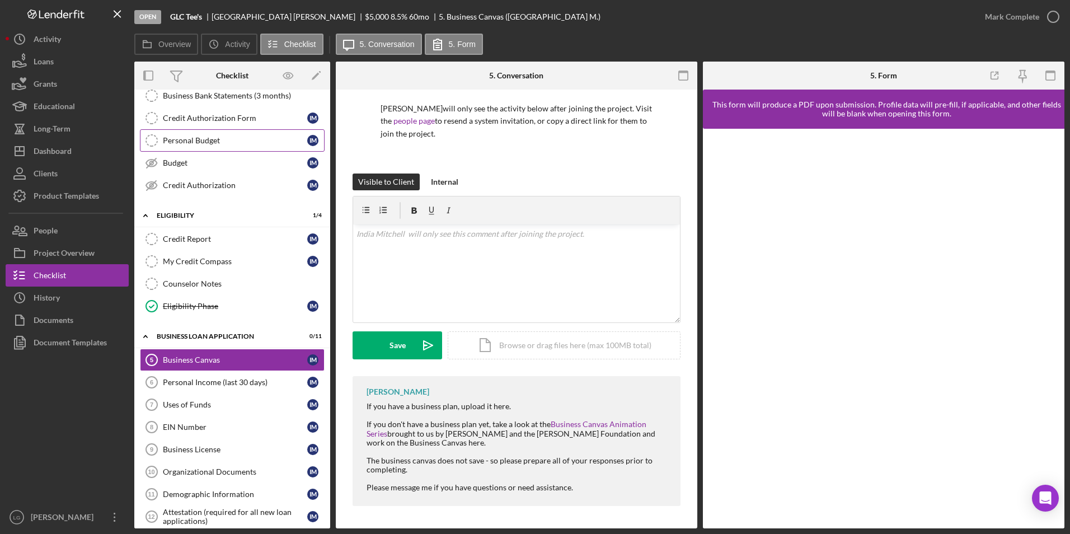
scroll to position [56, 0]
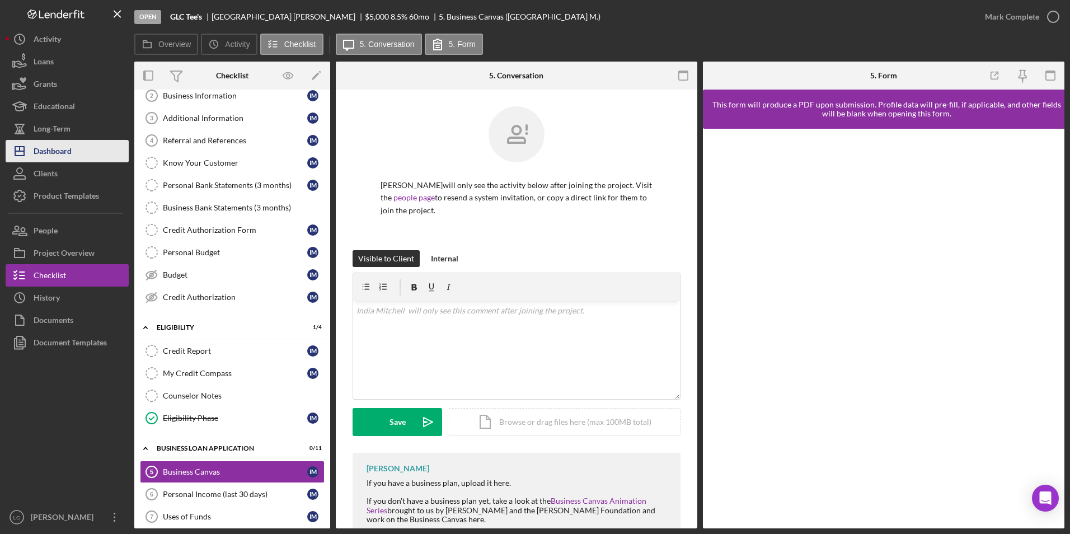
click at [54, 151] on div "Dashboard" at bounding box center [53, 152] width 38 height 25
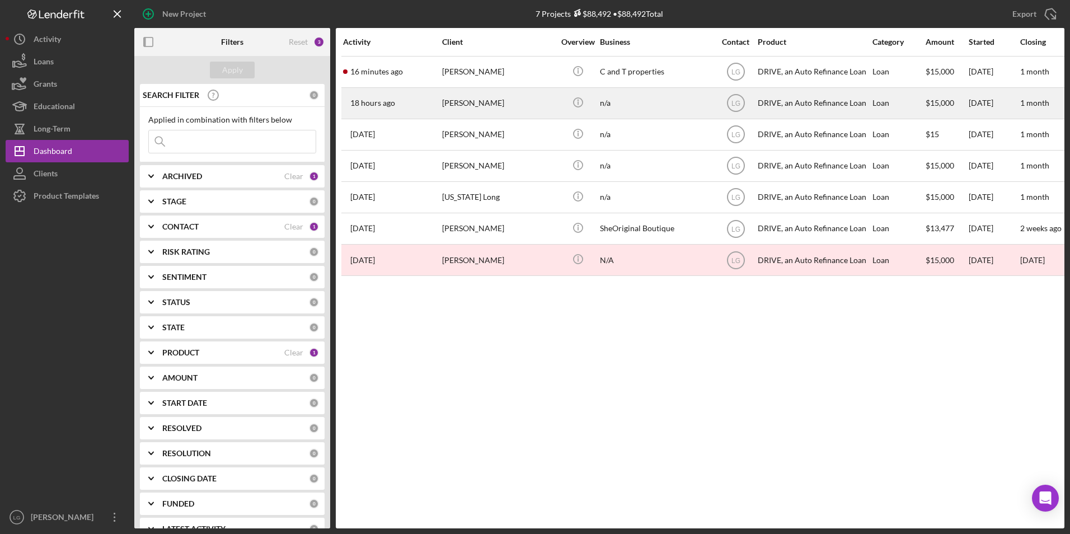
click at [488, 98] on div "Tyrina Goodwin" at bounding box center [498, 103] width 112 height 30
